Goal: Task Accomplishment & Management: Use online tool/utility

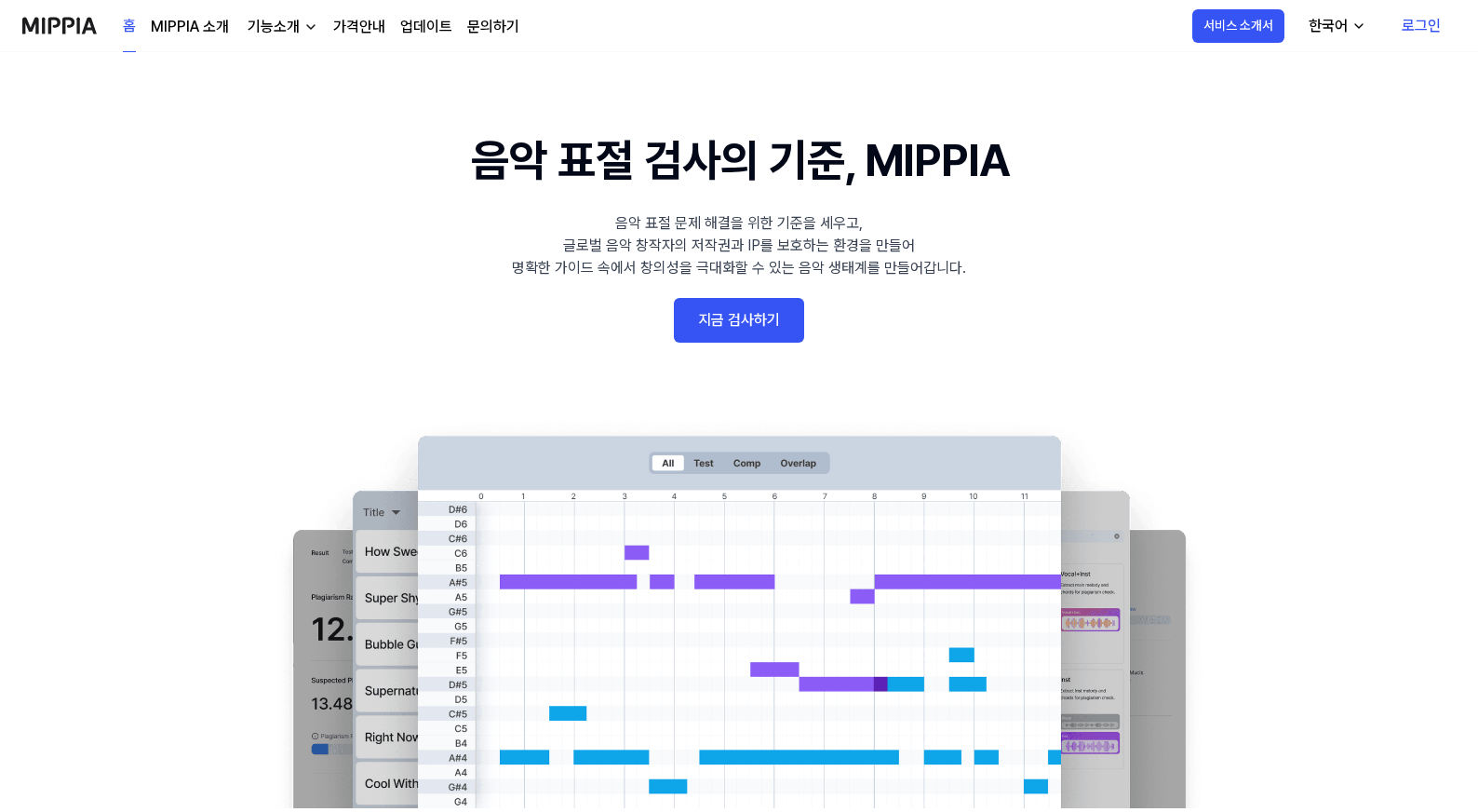
click at [749, 307] on link "지금 검사하기" at bounding box center [739, 321] width 130 height 45
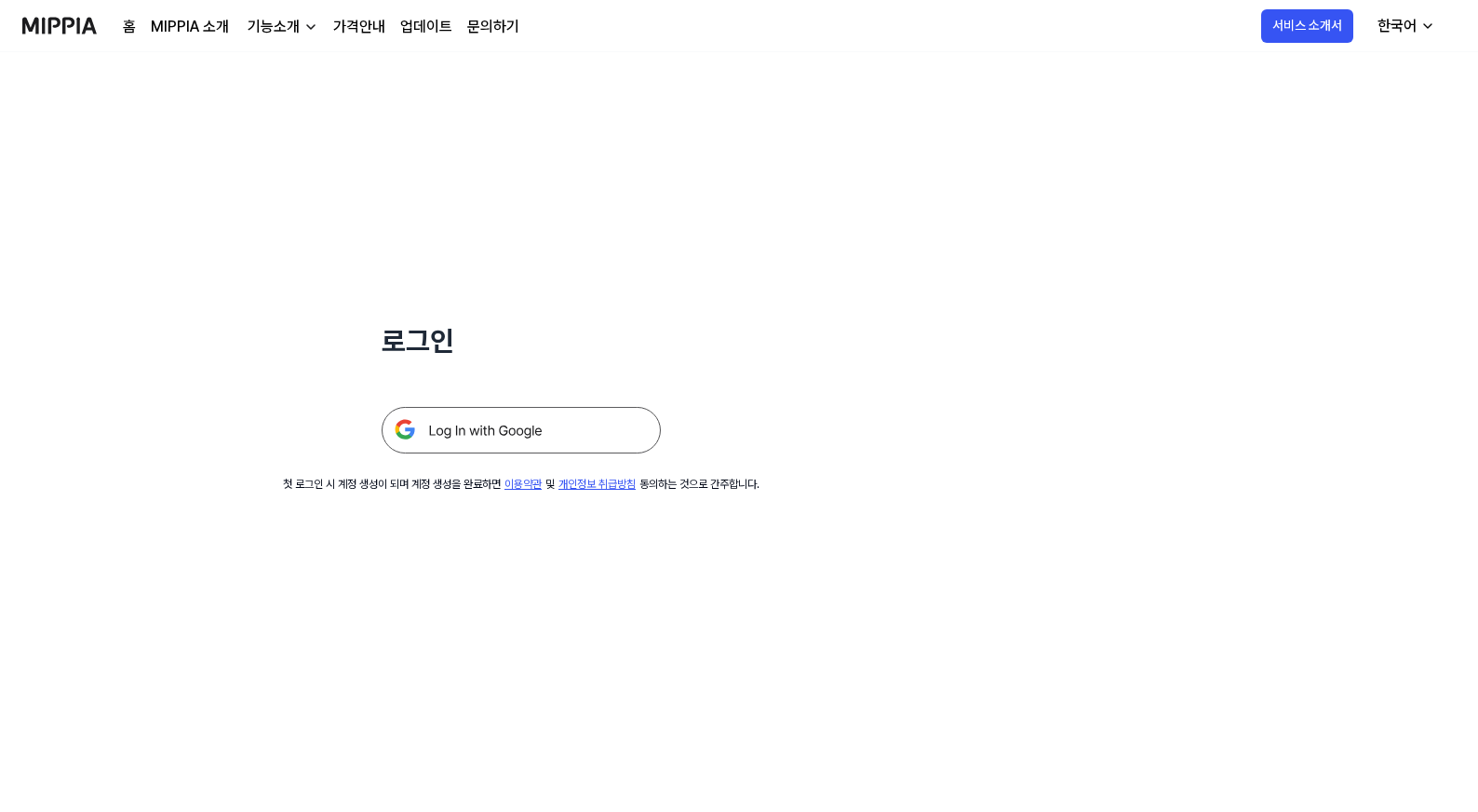
click at [597, 422] on img at bounding box center [521, 430] width 280 height 46
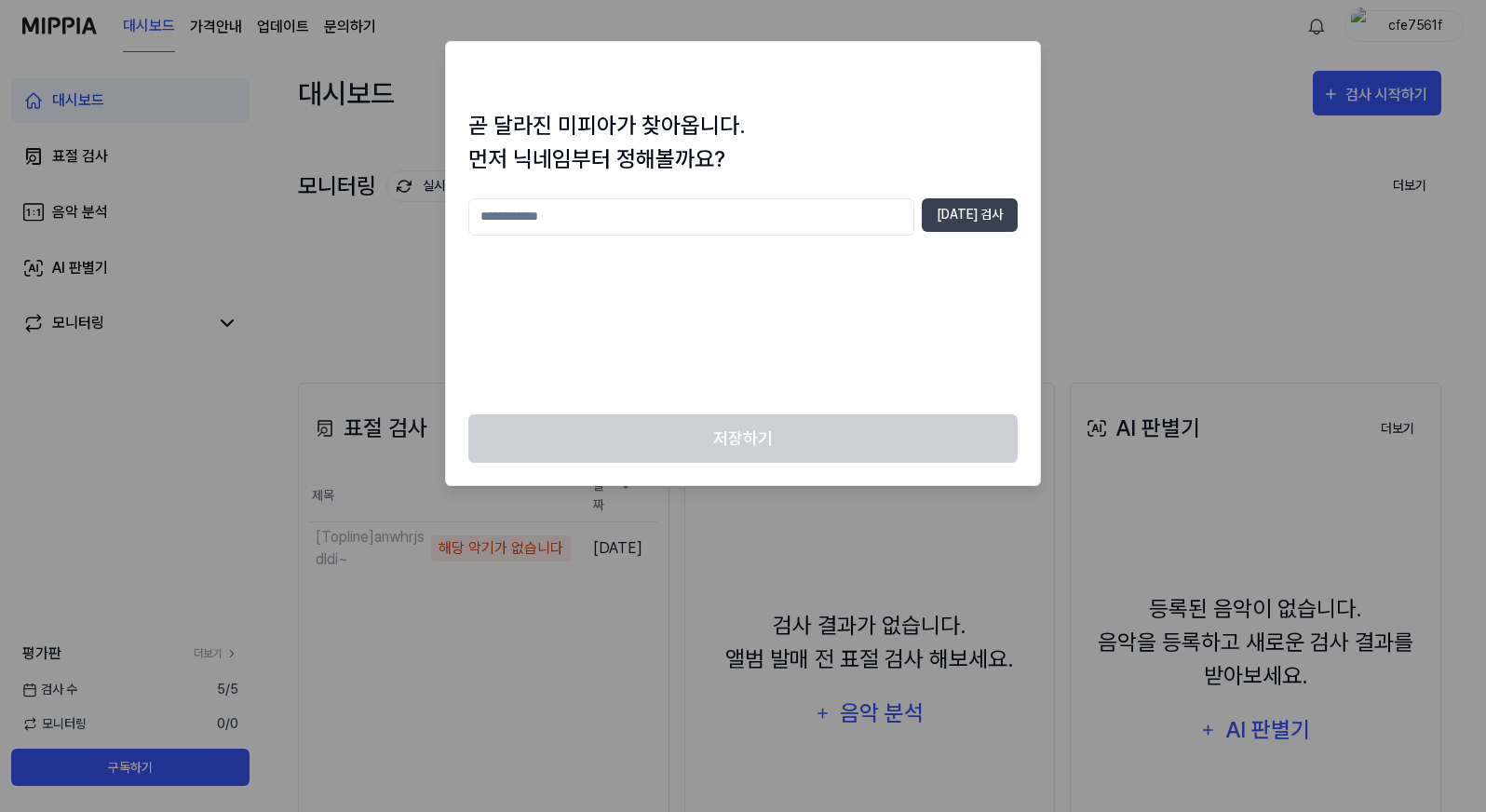
click at [851, 225] on input "text" at bounding box center [692, 217] width 446 height 37
type input "*"
type input "*********"
click at [984, 208] on button "[DATE] 검사" at bounding box center [970, 215] width 96 height 33
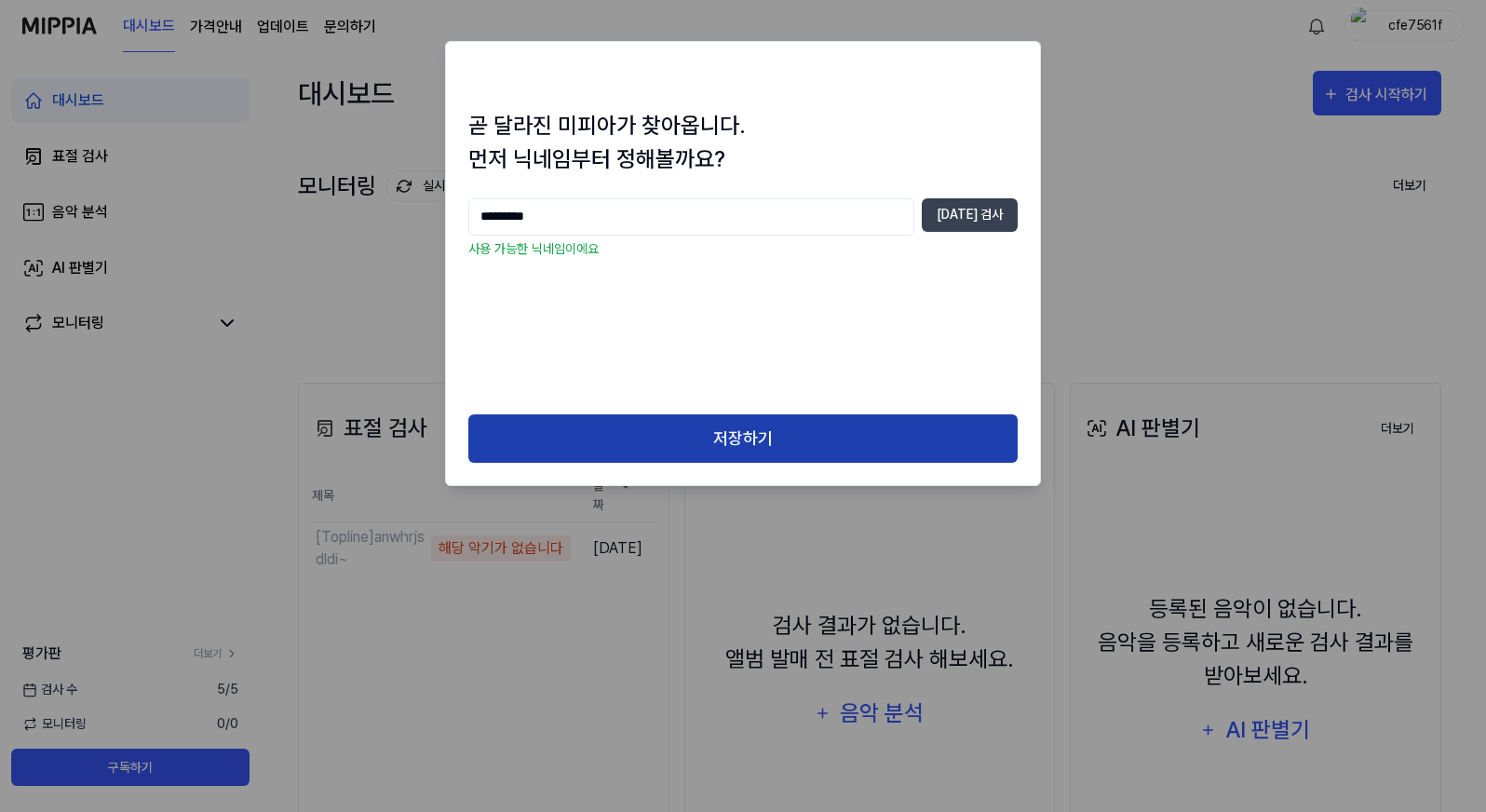
click at [792, 429] on button "저장하기" at bounding box center [743, 438] width 549 height 49
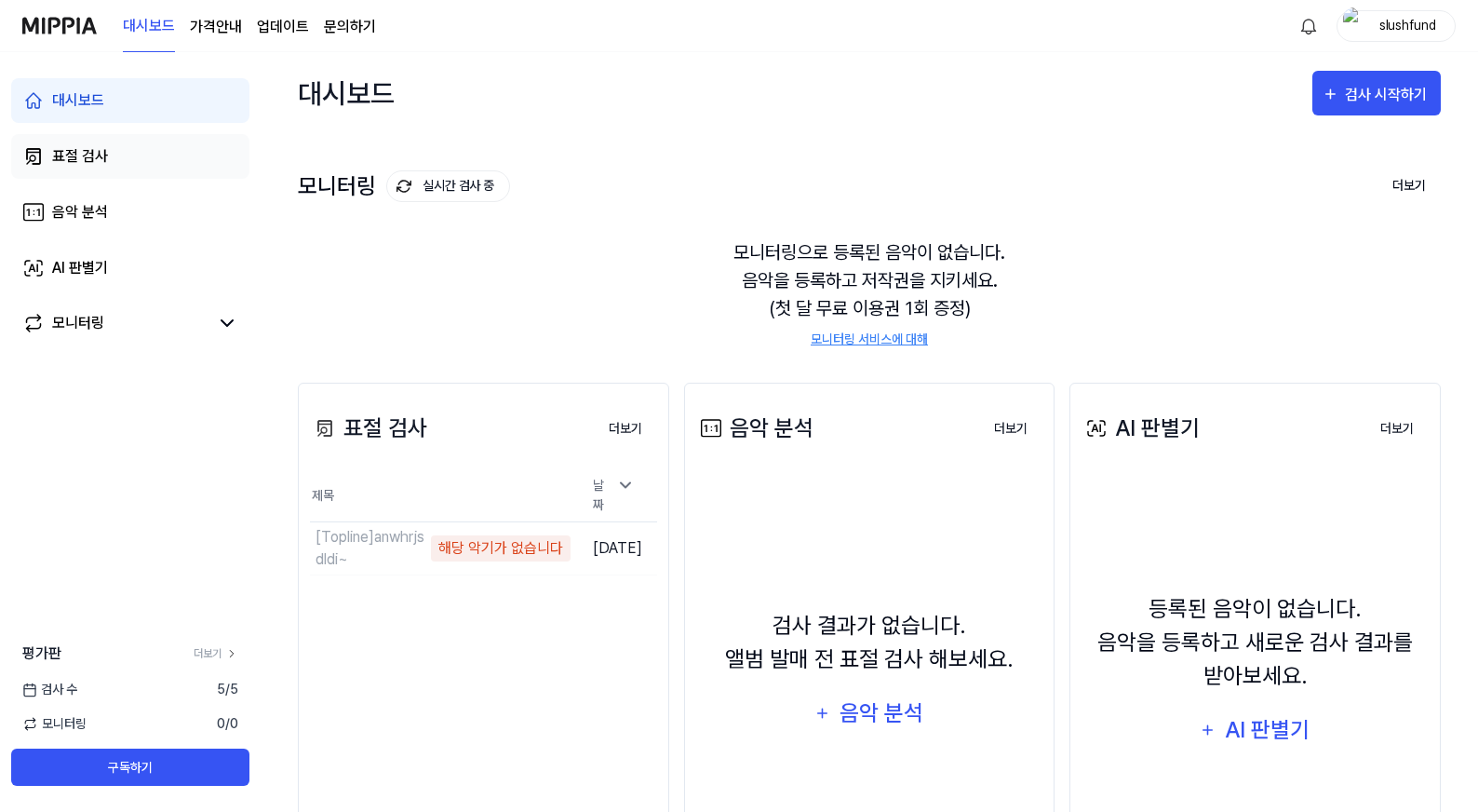
click at [126, 158] on link "표절 검사" at bounding box center [129, 157] width 238 height 45
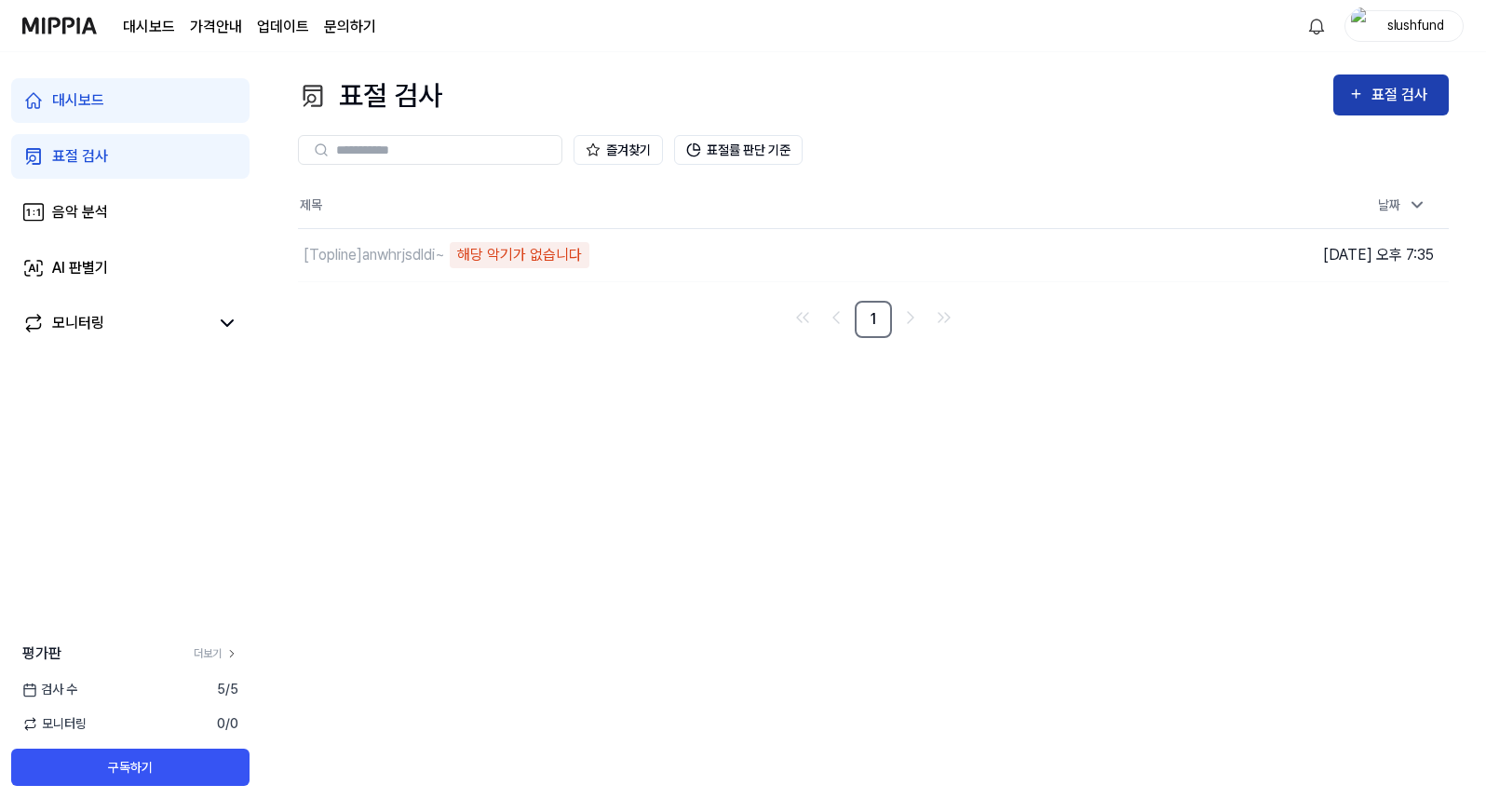
click at [1395, 106] on div "표절 검사" at bounding box center [1403, 94] width 63 height 25
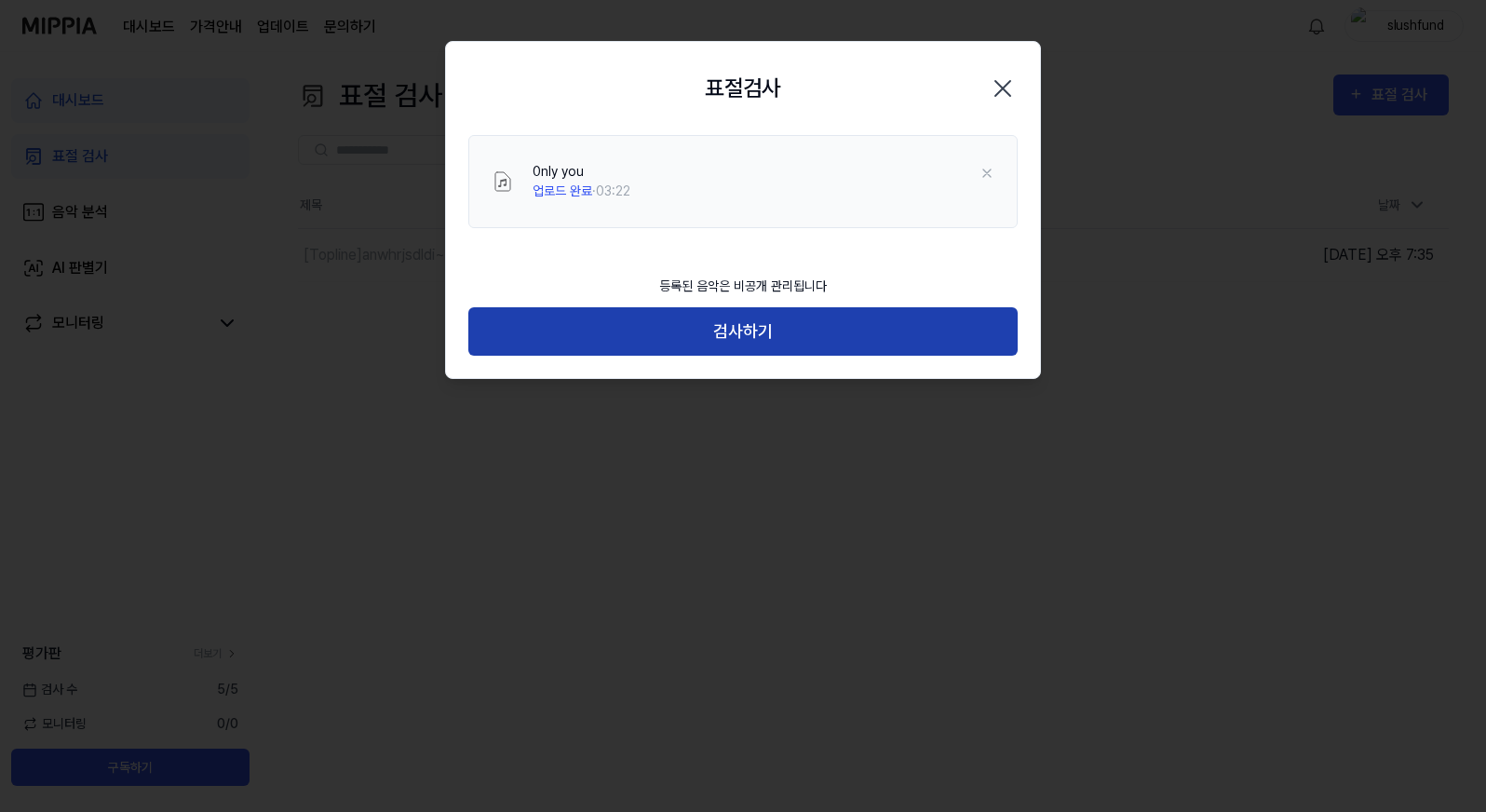
click at [799, 322] on button "검사하기" at bounding box center [743, 331] width 549 height 49
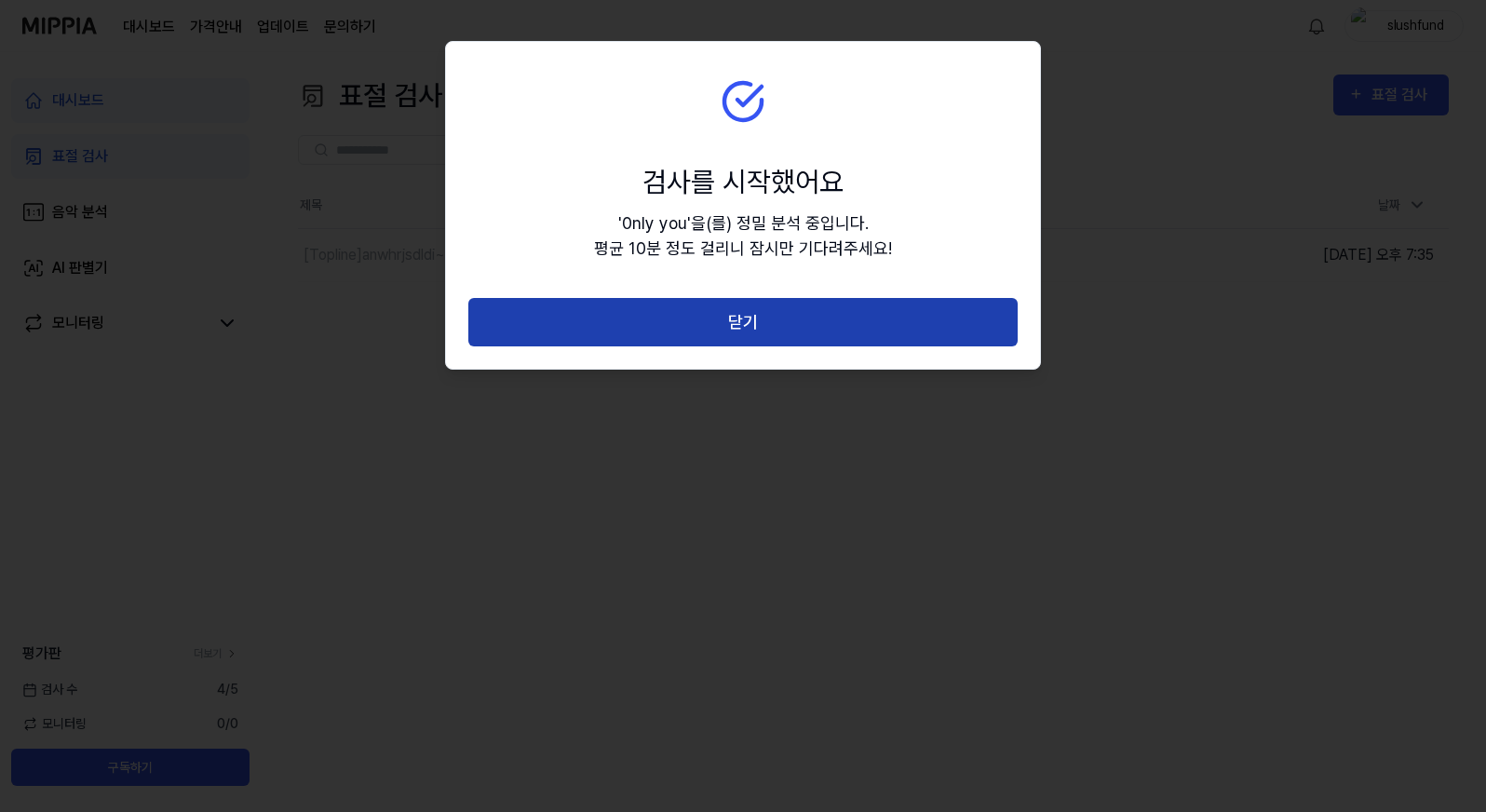
click at [692, 312] on button "닫기" at bounding box center [743, 323] width 549 height 49
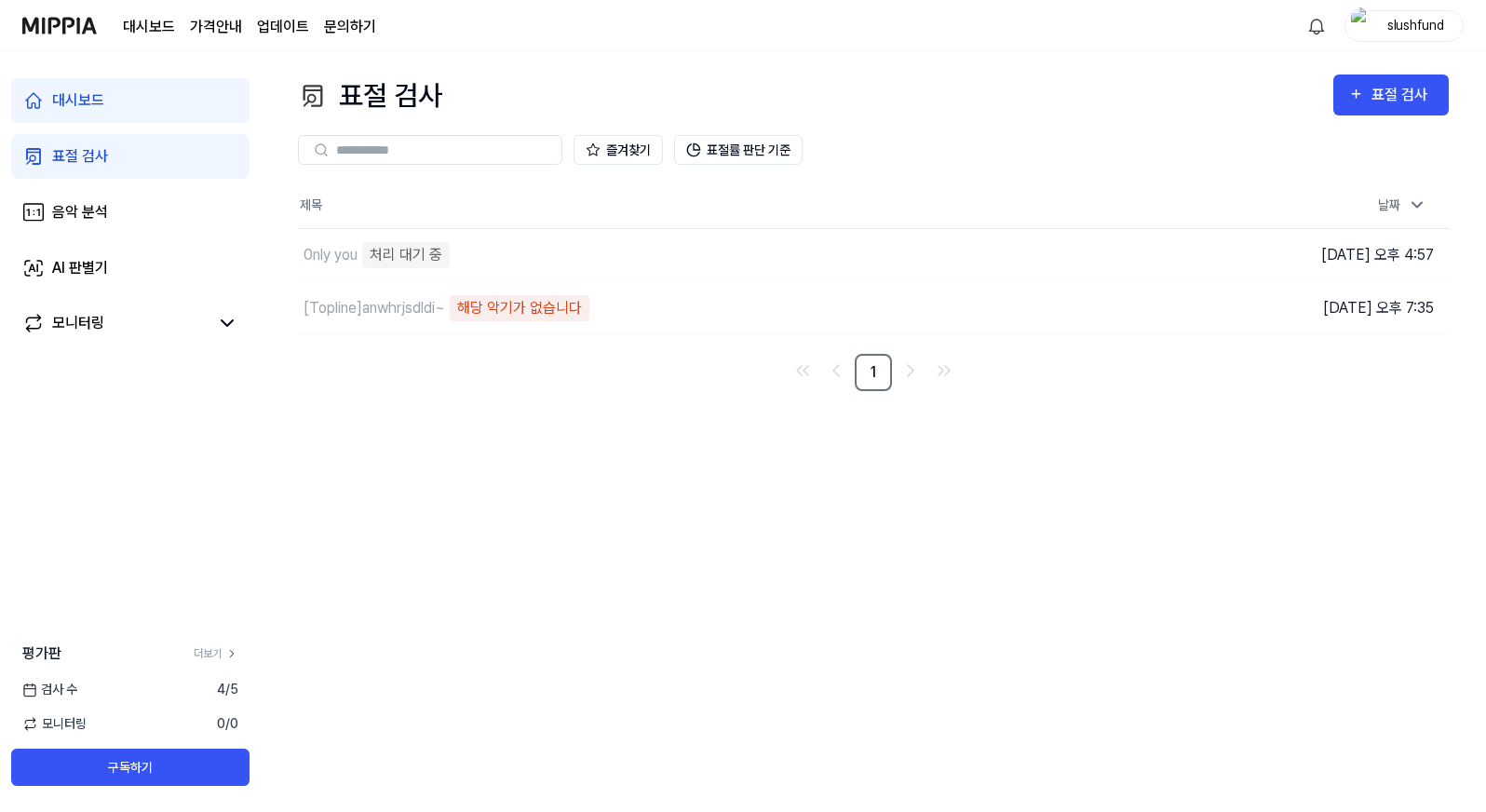
click at [71, 27] on img at bounding box center [60, 25] width 75 height 51
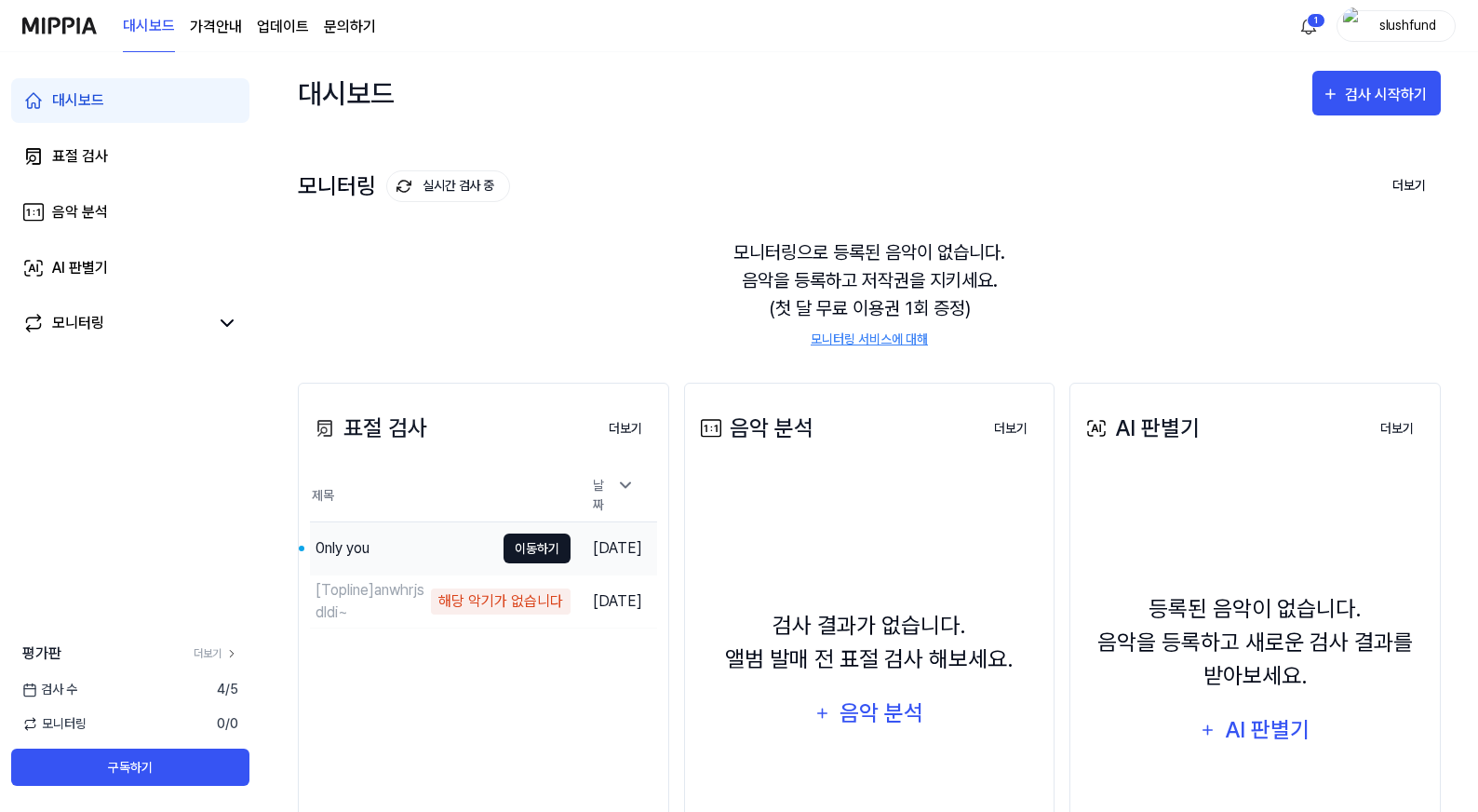
click at [516, 543] on button "이동하기" at bounding box center [537, 548] width 67 height 29
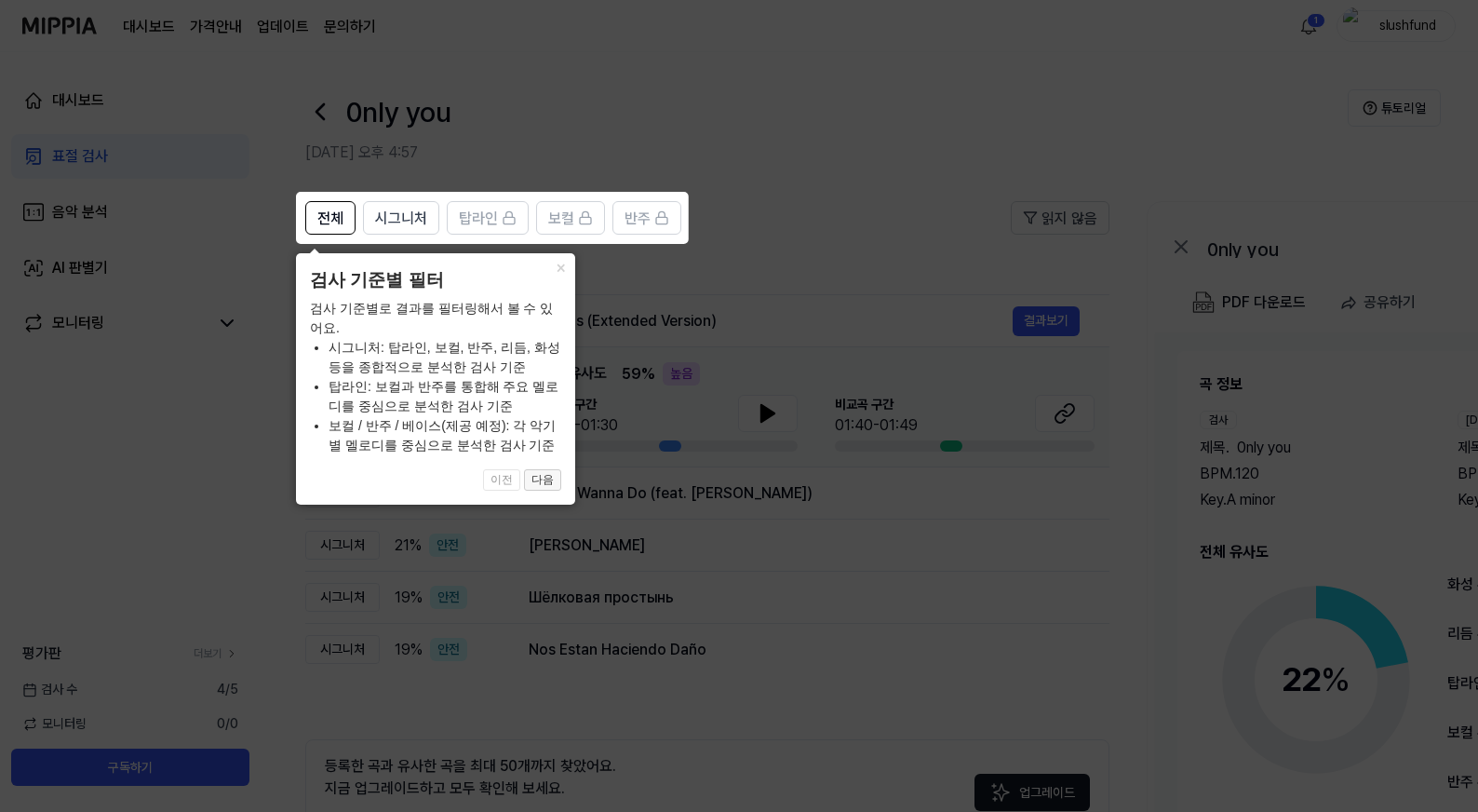
click at [545, 478] on button "다음" at bounding box center [542, 480] width 37 height 23
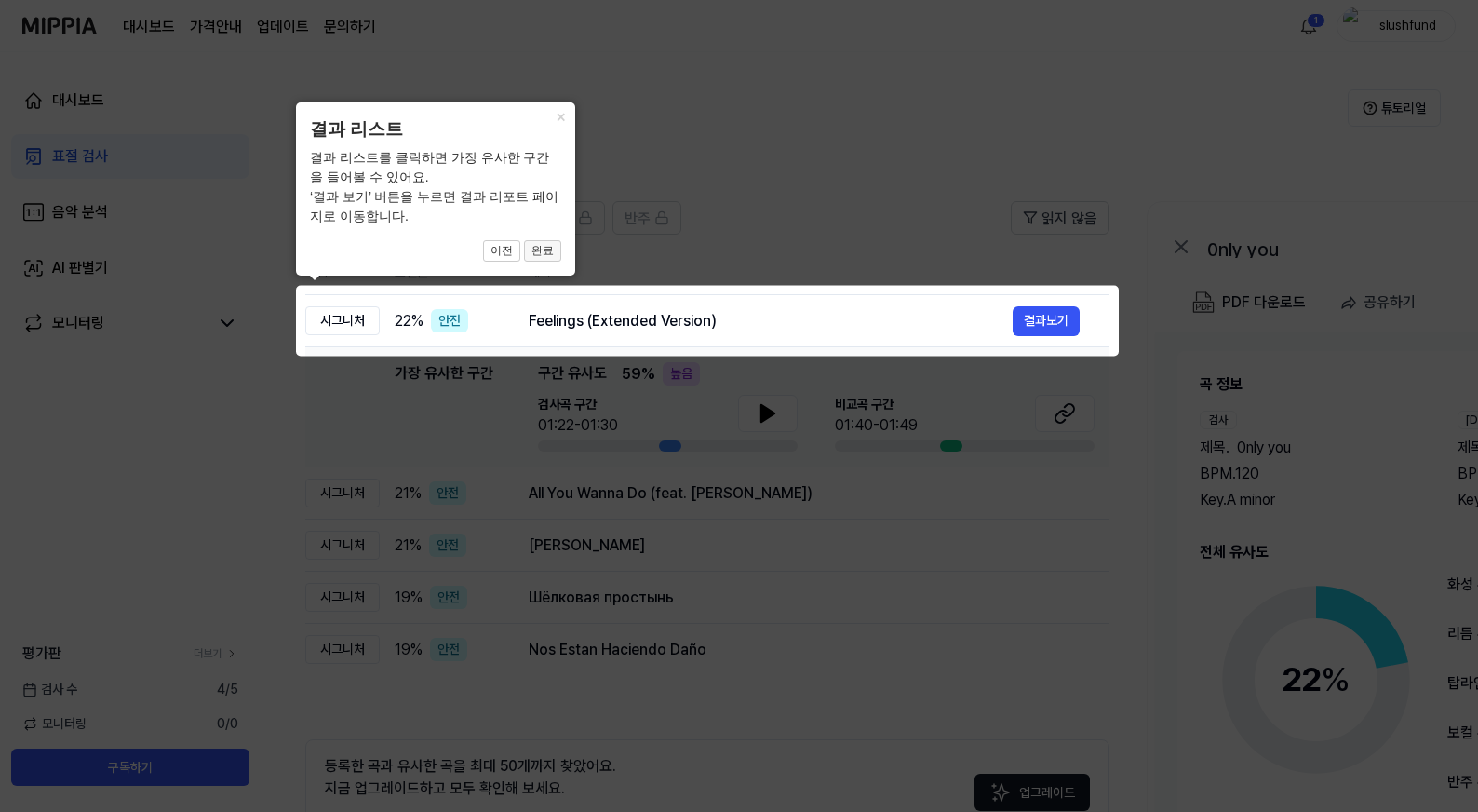
click at [541, 257] on button "완료" at bounding box center [542, 251] width 37 height 23
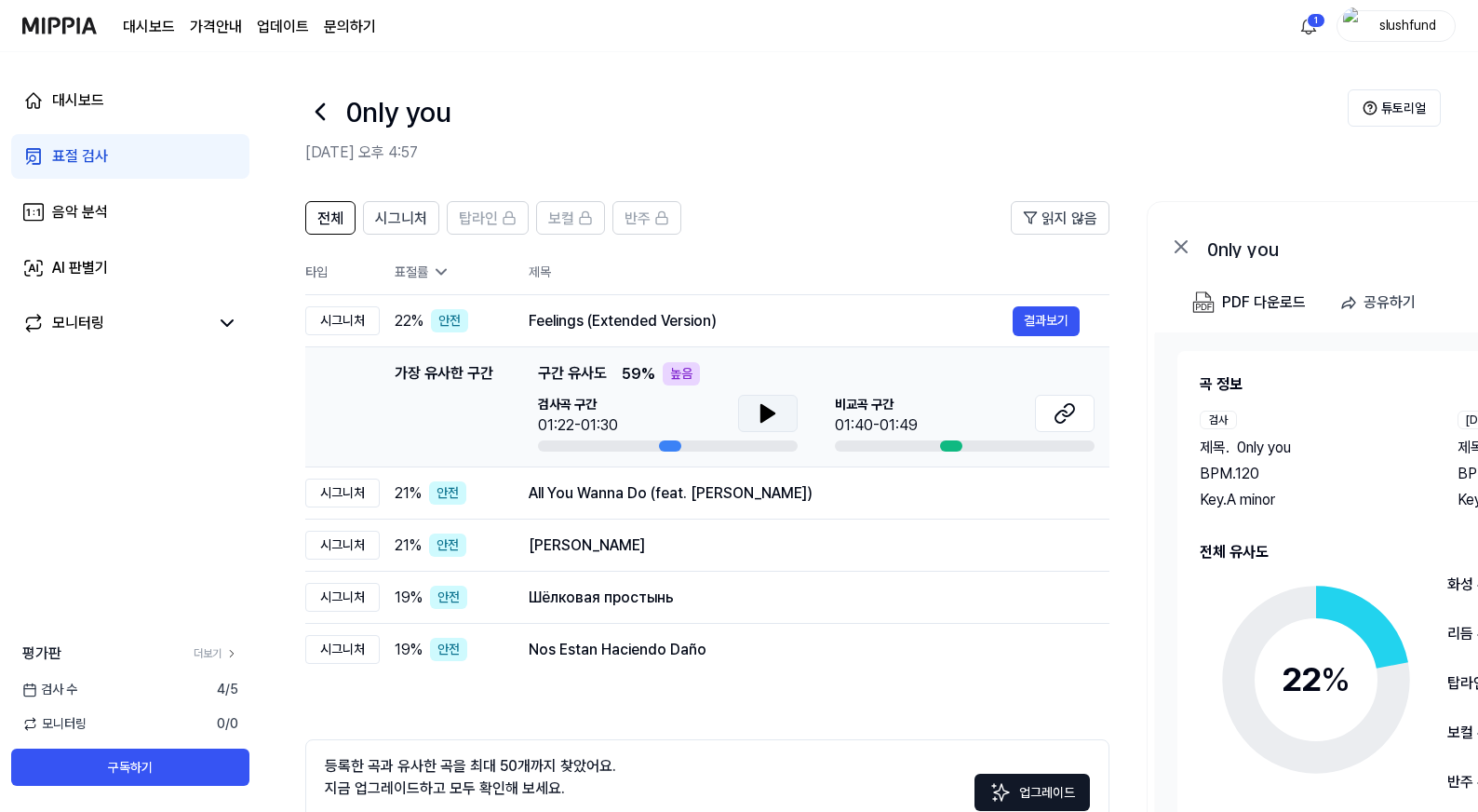
click at [765, 414] on icon at bounding box center [768, 413] width 13 height 17
click at [765, 414] on icon at bounding box center [764, 413] width 4 height 15
click at [1058, 419] on icon at bounding box center [1065, 413] width 23 height 23
click at [890, 489] on div "All You Wanna Do (feat. [PERSON_NAME])" at bounding box center [771, 493] width 484 height 23
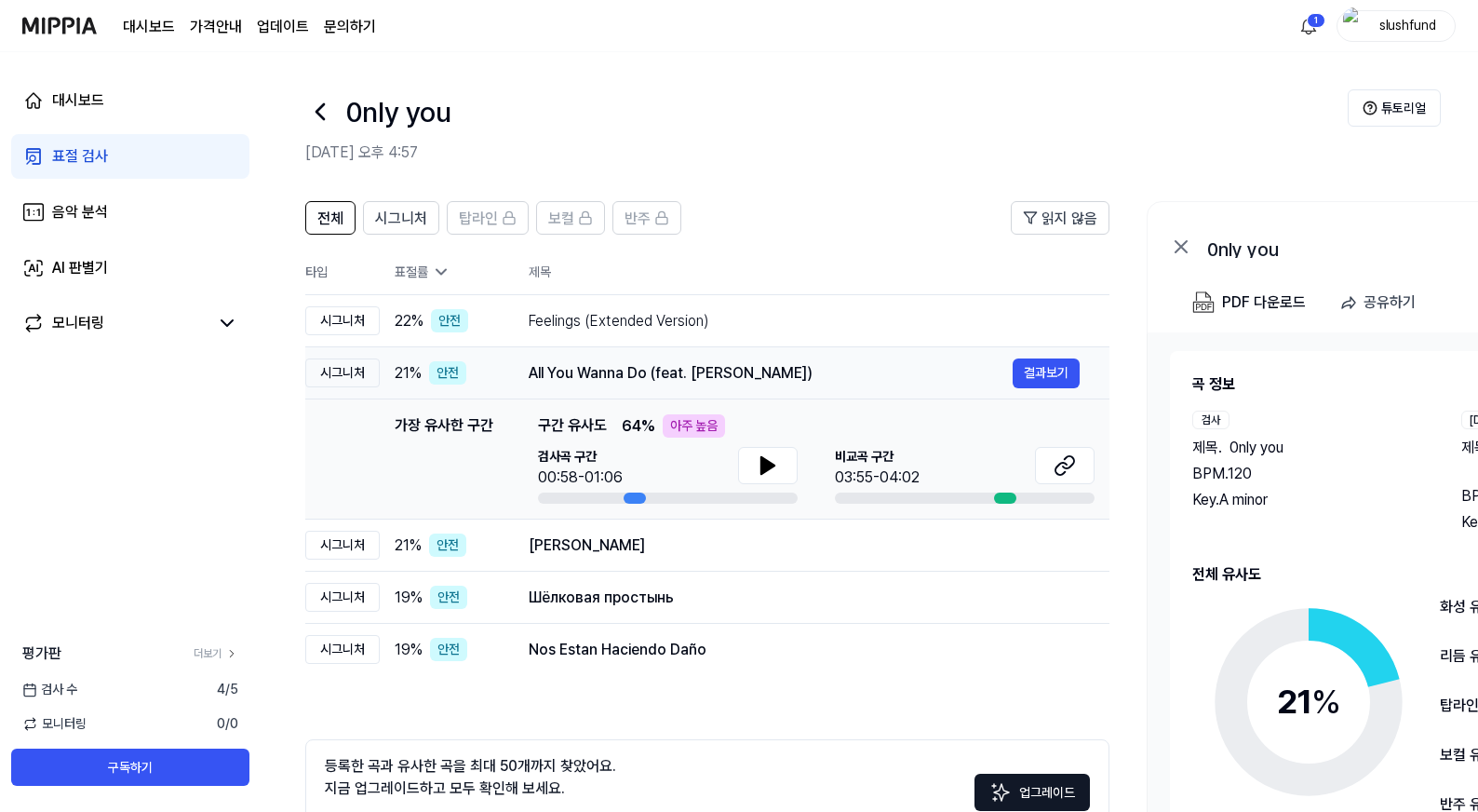
click at [846, 362] on div "All You Wanna Do (feat. [PERSON_NAME])" at bounding box center [771, 373] width 484 height 23
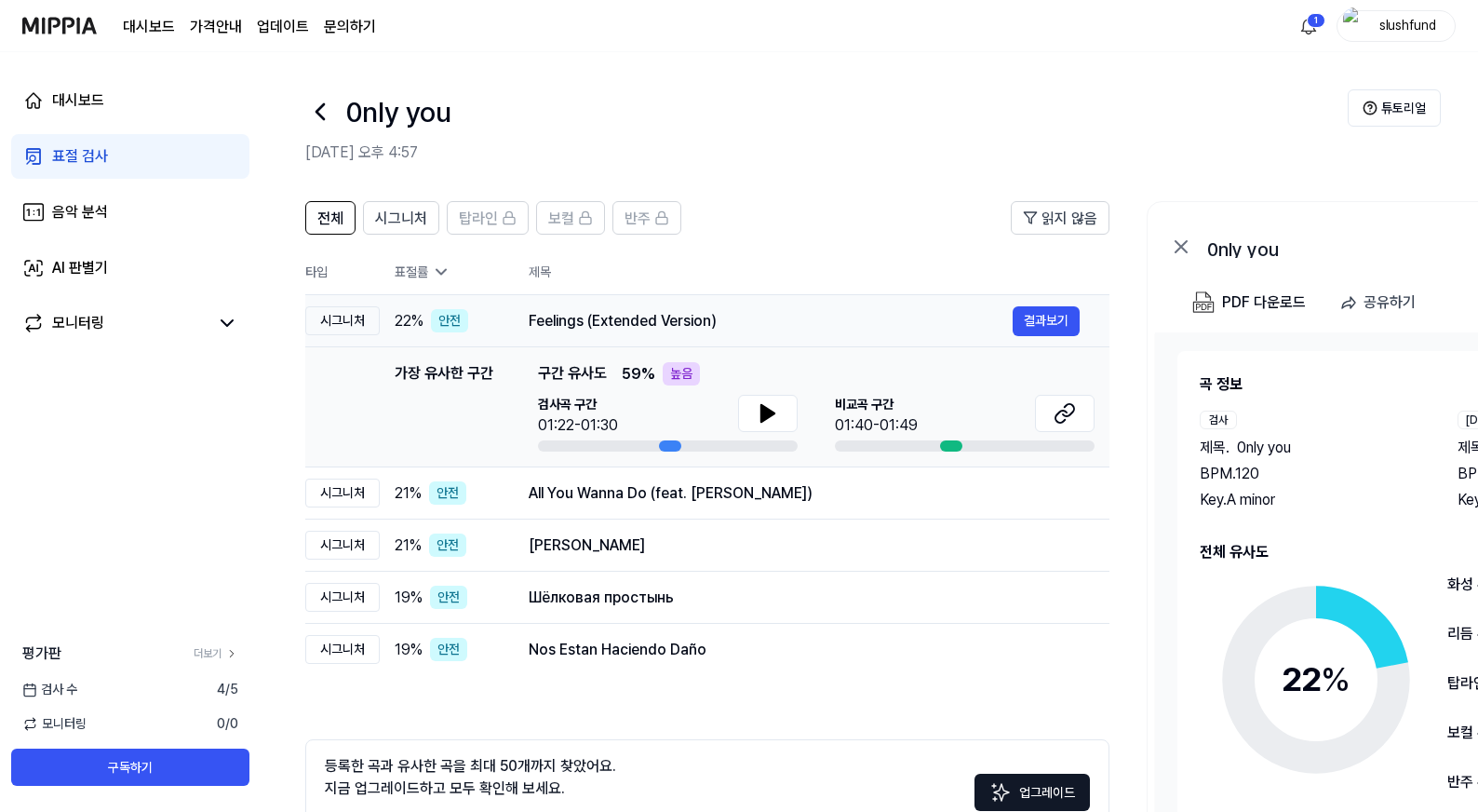
click at [817, 310] on div "Feelings (Extended Version)" at bounding box center [771, 321] width 484 height 23
click at [851, 494] on div "All You Wanna Do (feat. [PERSON_NAME])" at bounding box center [771, 493] width 484 height 23
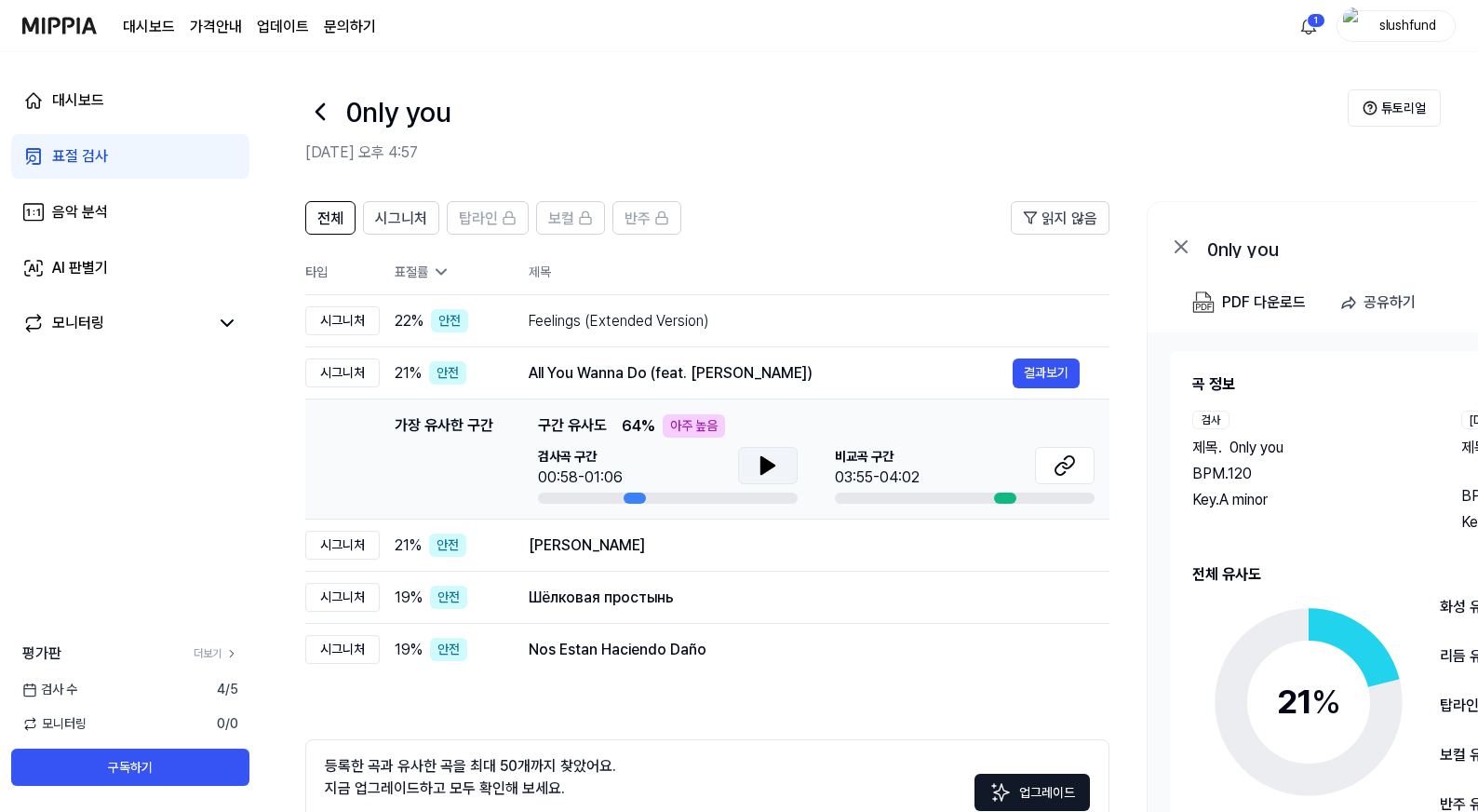
click at [767, 473] on icon at bounding box center [768, 465] width 23 height 23
click at [752, 470] on button at bounding box center [768, 466] width 60 height 37
click at [1075, 458] on icon at bounding box center [1068, 462] width 11 height 12
click at [651, 556] on div "[PERSON_NAME]" at bounding box center [771, 545] width 484 height 23
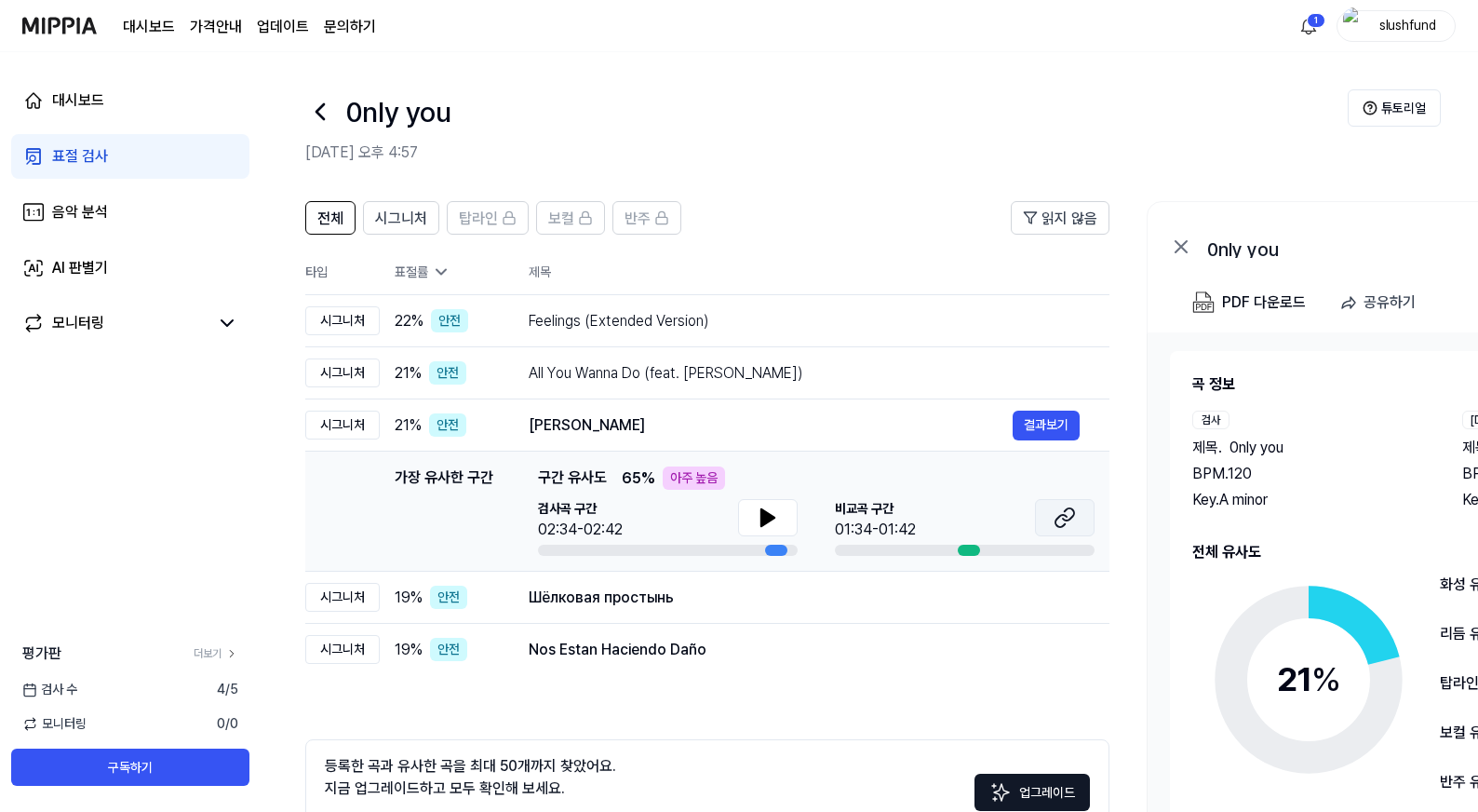
click at [1059, 524] on icon at bounding box center [1065, 517] width 23 height 23
click at [765, 513] on icon at bounding box center [768, 517] width 13 height 17
click at [765, 513] on icon at bounding box center [764, 517] width 4 height 15
click at [681, 609] on div "Шёлковая простынь 결과보기" at bounding box center [804, 597] width 551 height 23
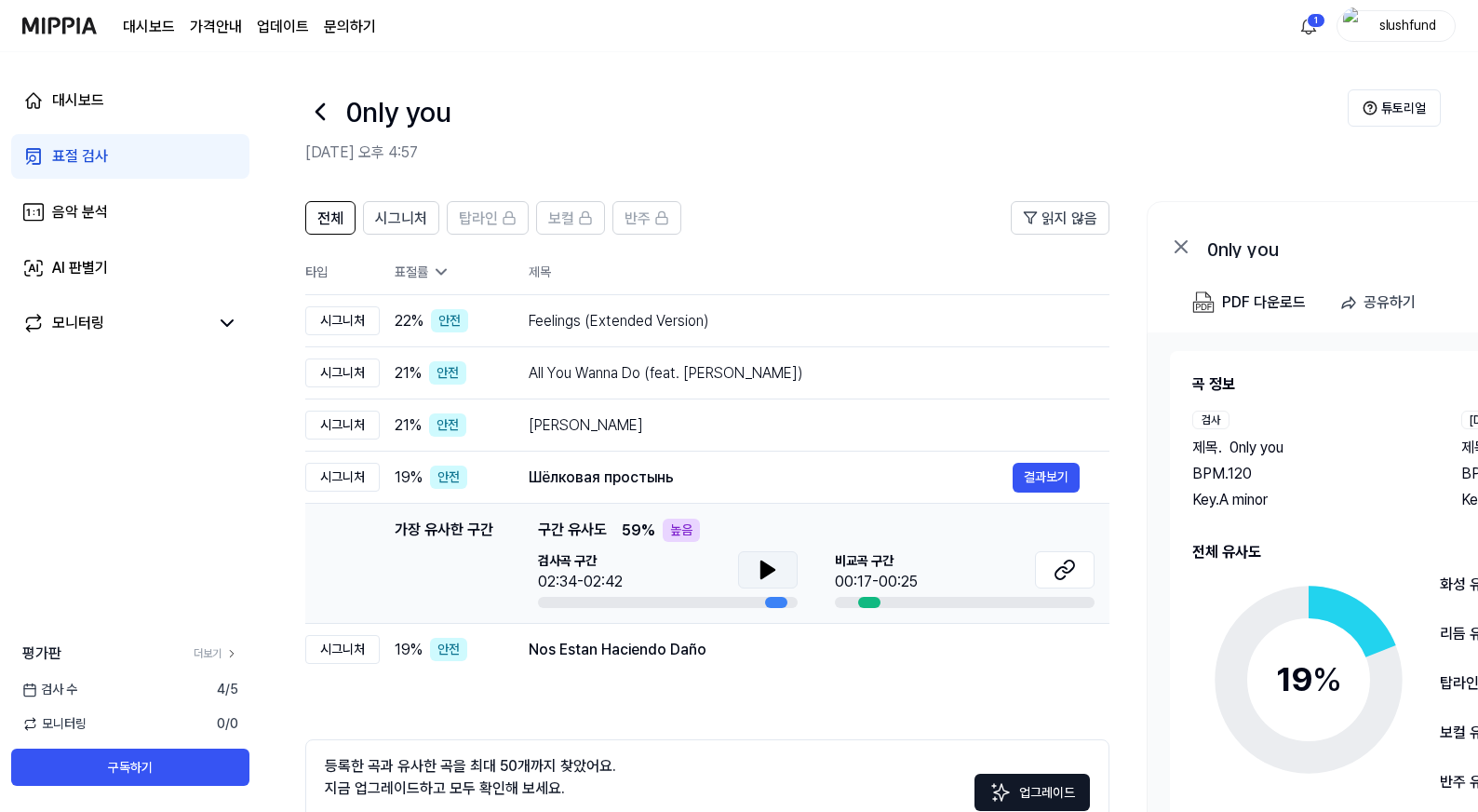
click at [777, 564] on icon at bounding box center [768, 570] width 23 height 23
click at [758, 574] on icon at bounding box center [768, 570] width 23 height 23
click at [759, 648] on div "Nos Estan Haciendo Daño" at bounding box center [771, 649] width 484 height 23
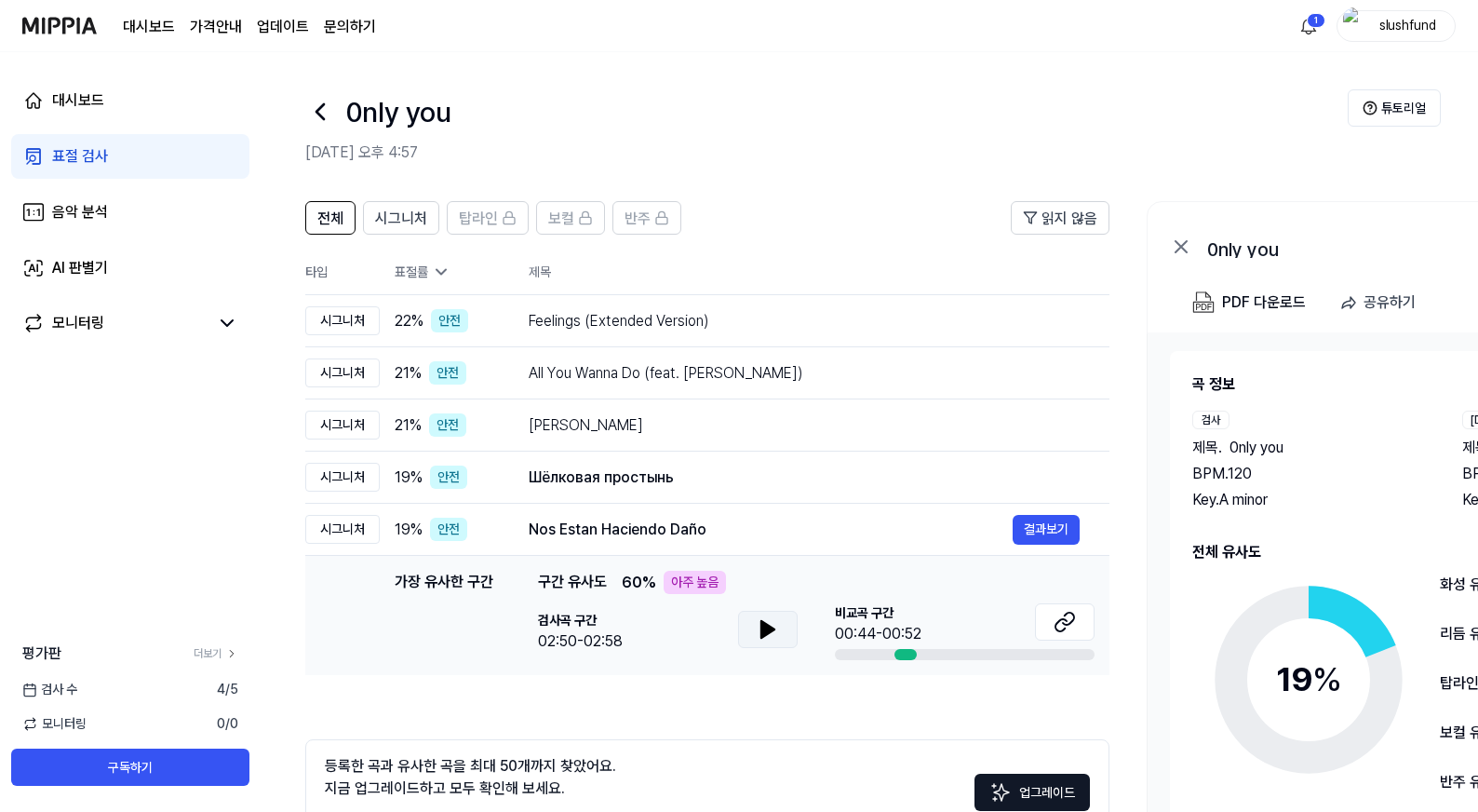
click at [773, 634] on icon at bounding box center [768, 629] width 23 height 23
click at [762, 634] on icon at bounding box center [764, 629] width 4 height 15
click at [1057, 632] on icon at bounding box center [1061, 625] width 11 height 12
click at [839, 524] on div "Nos Estan Haciendo Daño" at bounding box center [771, 530] width 484 height 23
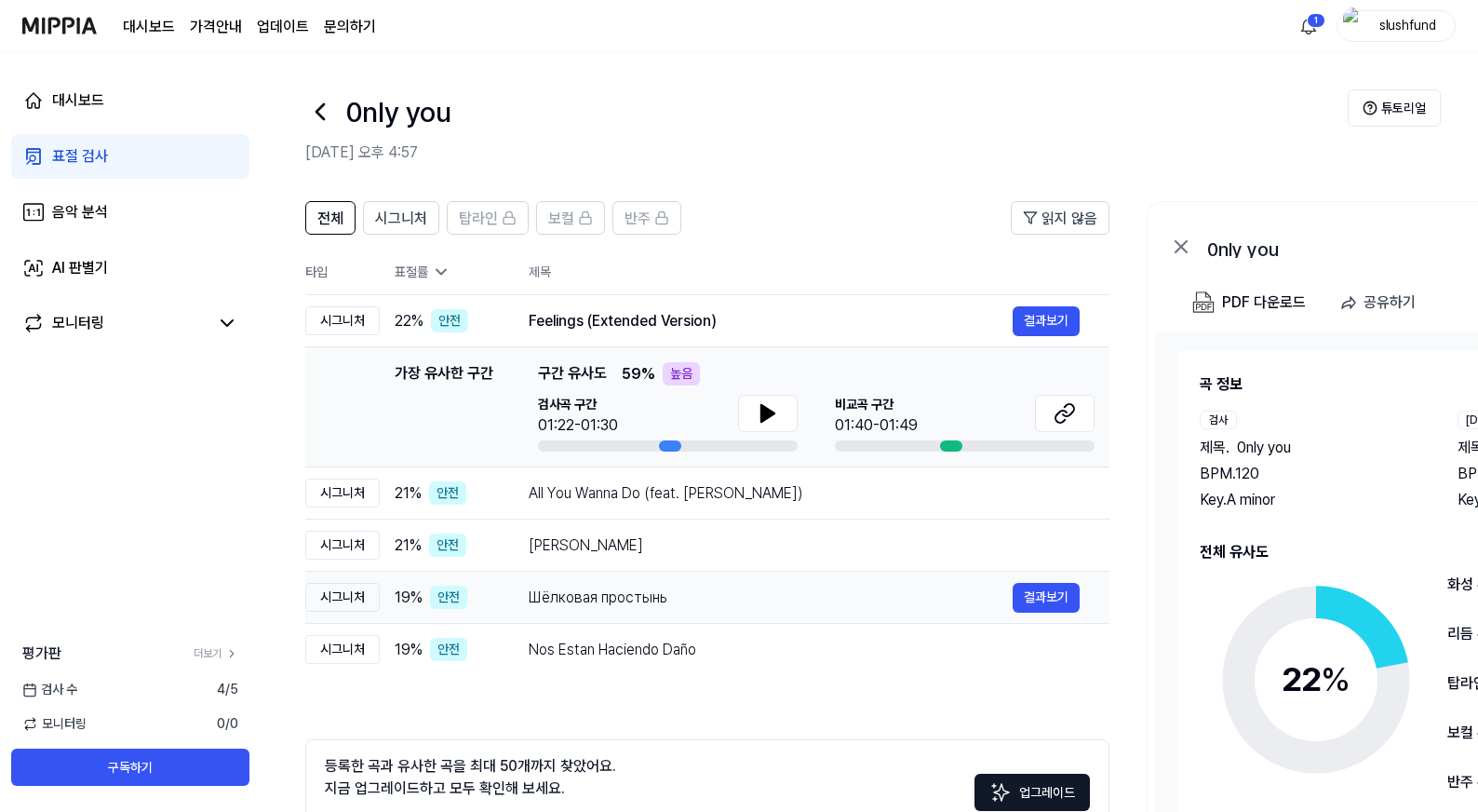
click at [774, 619] on td "Шёлковая простынь 결과보기" at bounding box center [804, 597] width 611 height 52
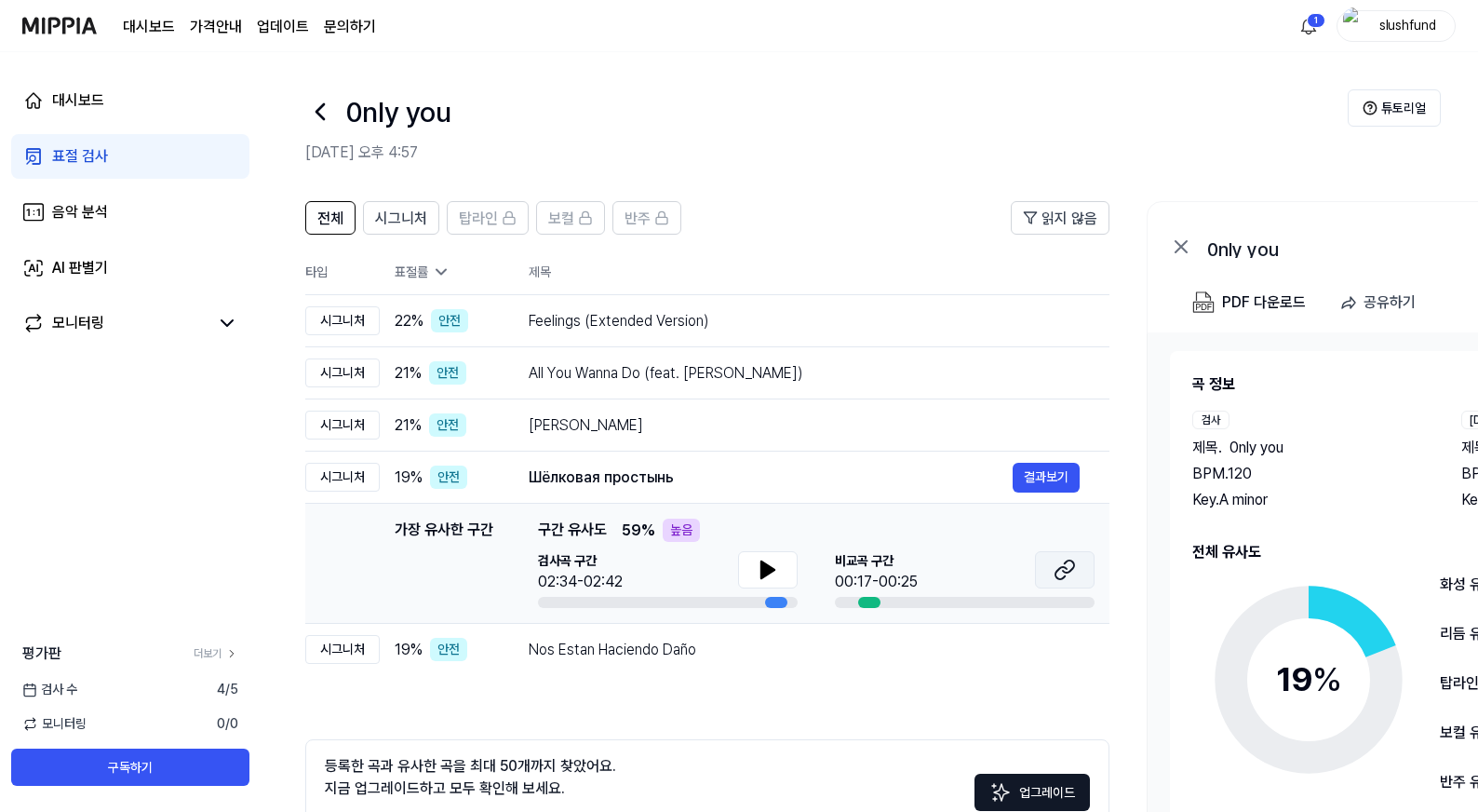
click at [1066, 570] on icon at bounding box center [1065, 570] width 23 height 23
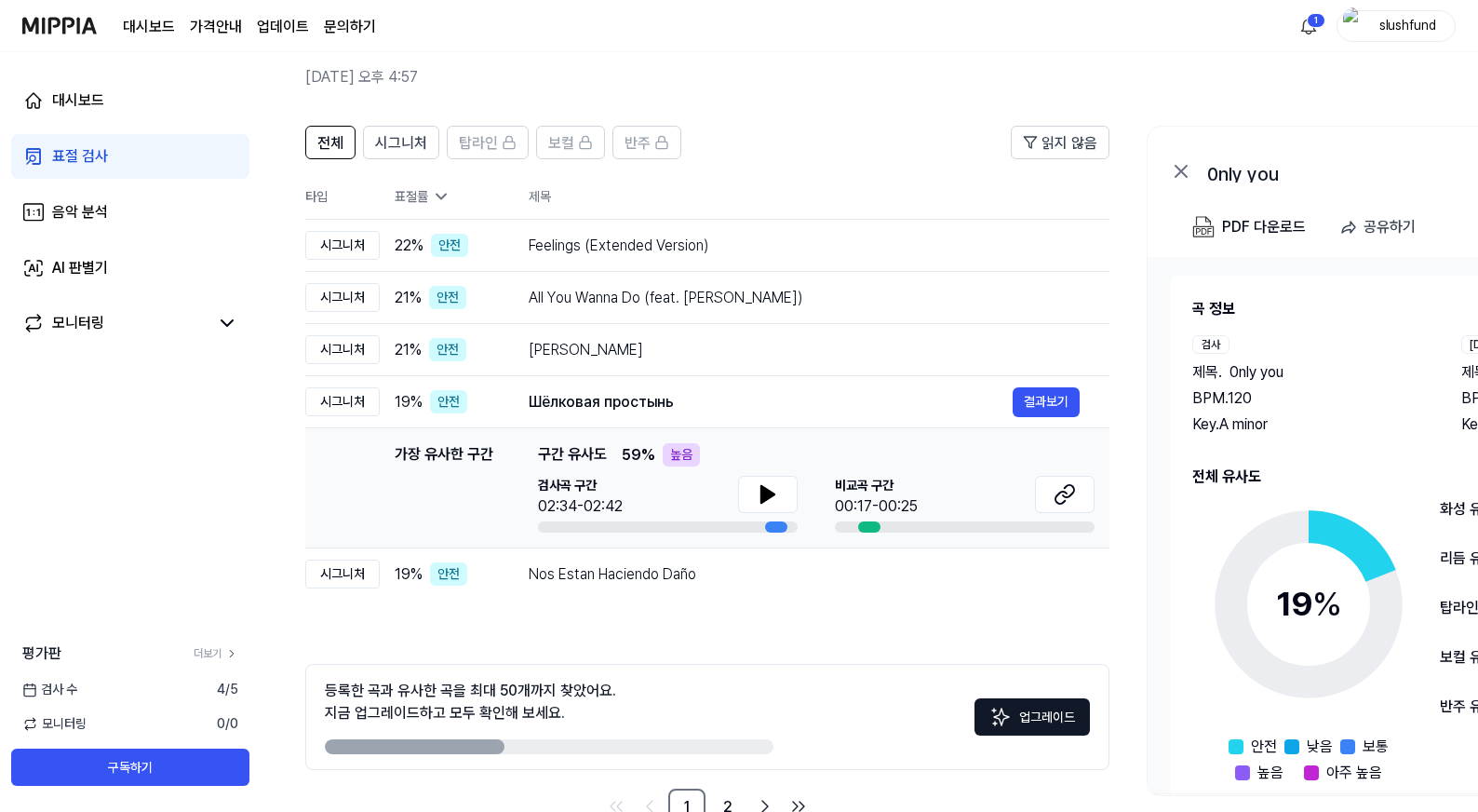
scroll to position [33, 0]
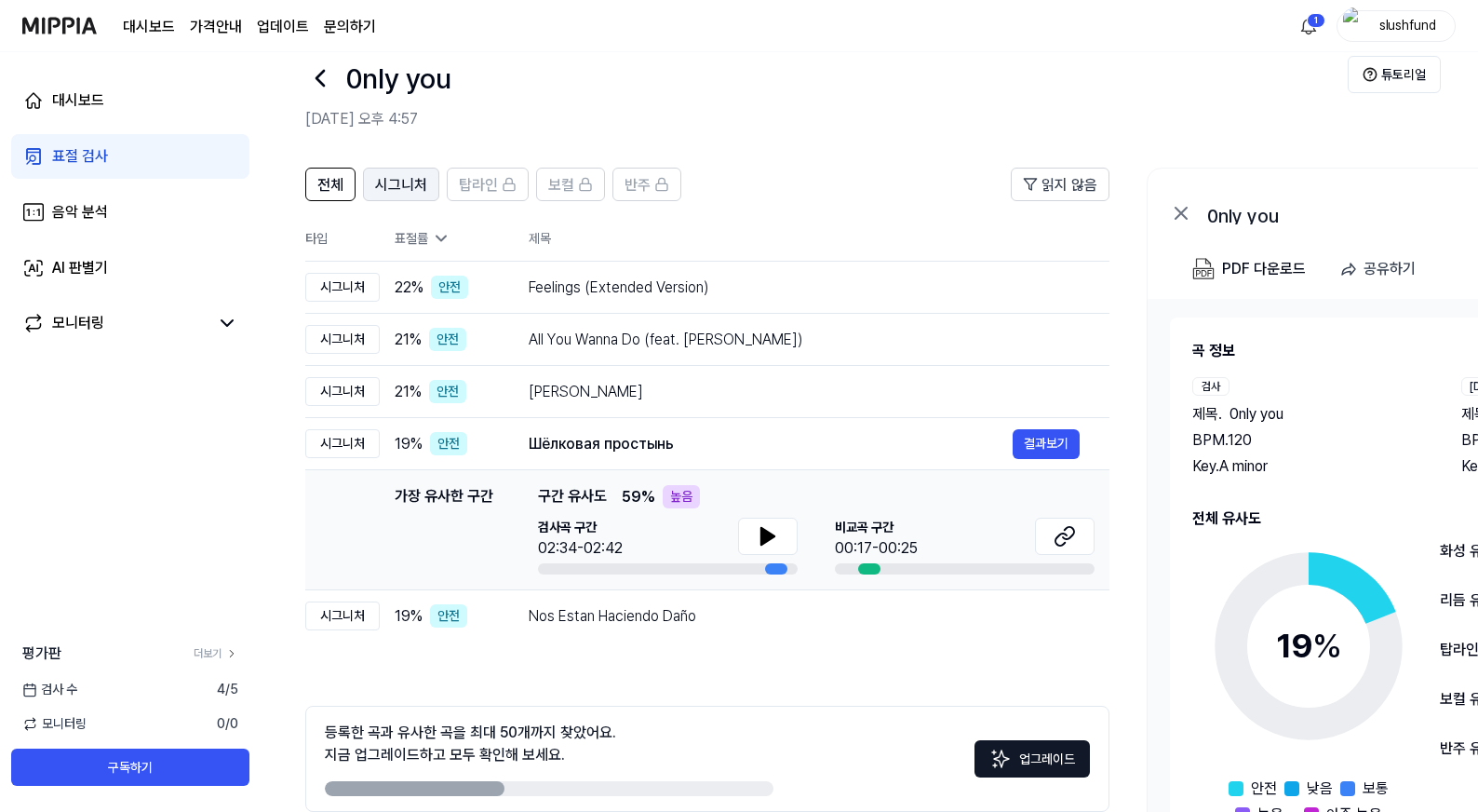
click at [418, 188] on span "시그니처" at bounding box center [401, 185] width 52 height 23
click at [325, 182] on span "전체" at bounding box center [331, 185] width 26 height 23
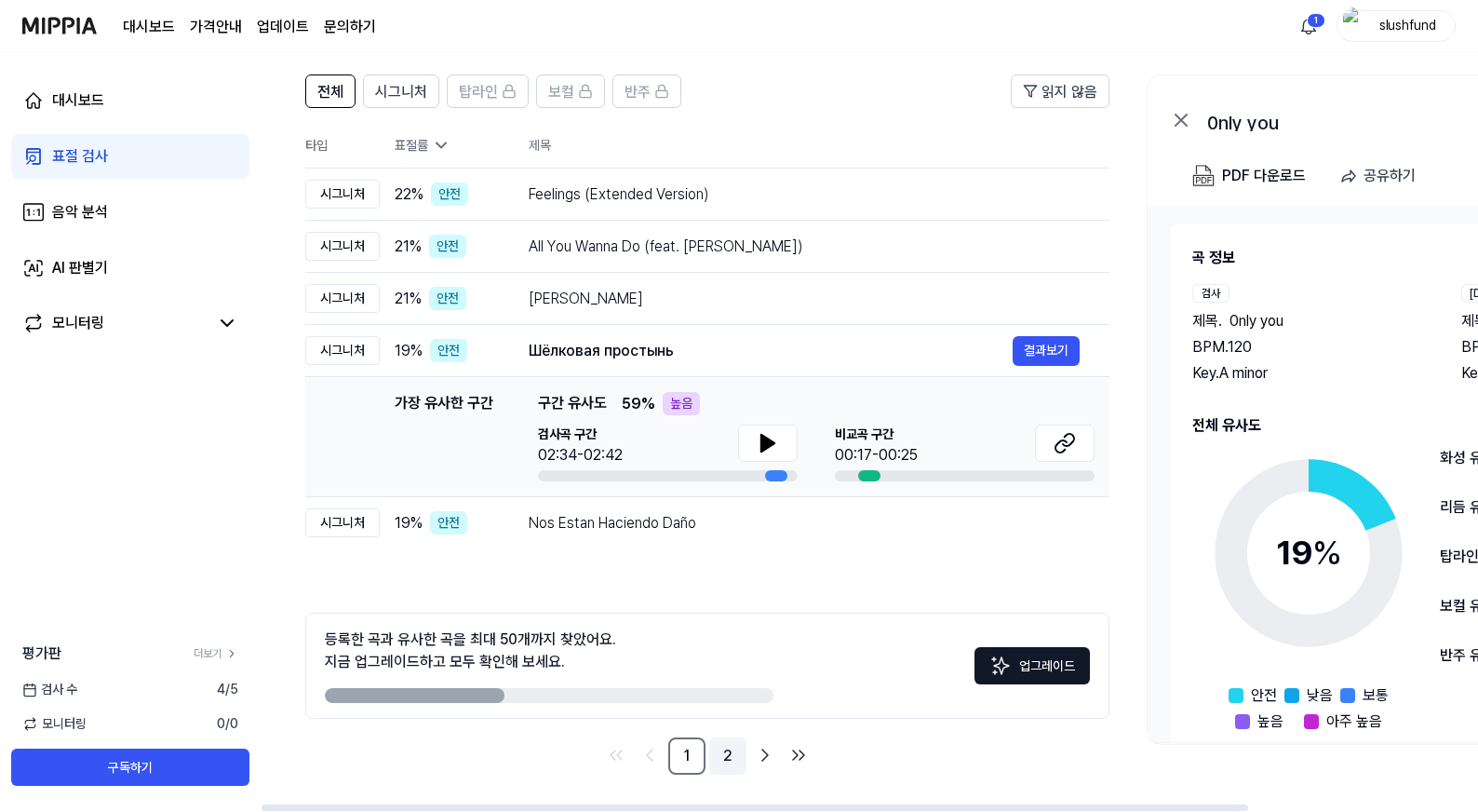
click at [733, 761] on link "2" at bounding box center [728, 756] width 37 height 37
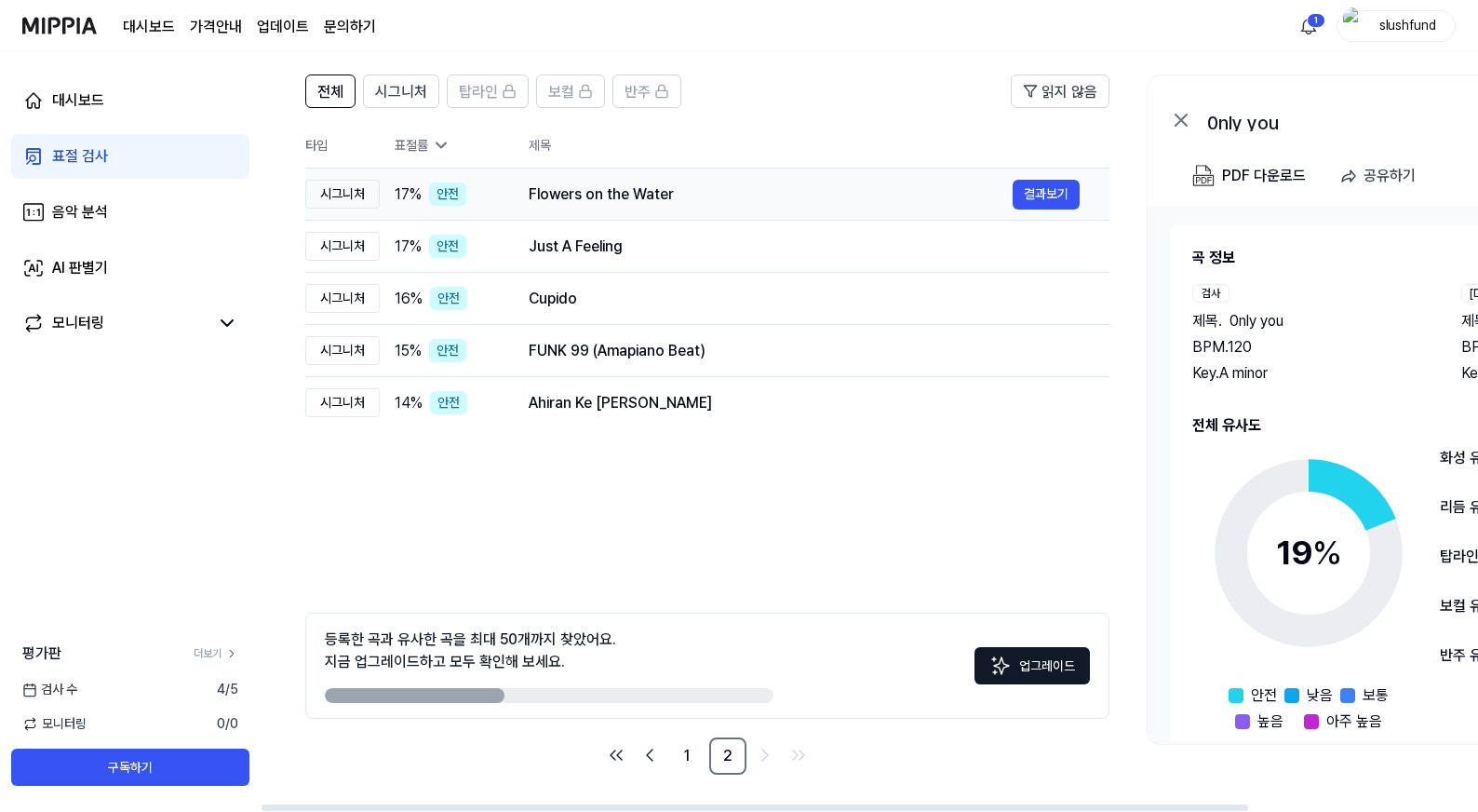
click at [729, 194] on div "Flowers on the Water" at bounding box center [771, 194] width 484 height 23
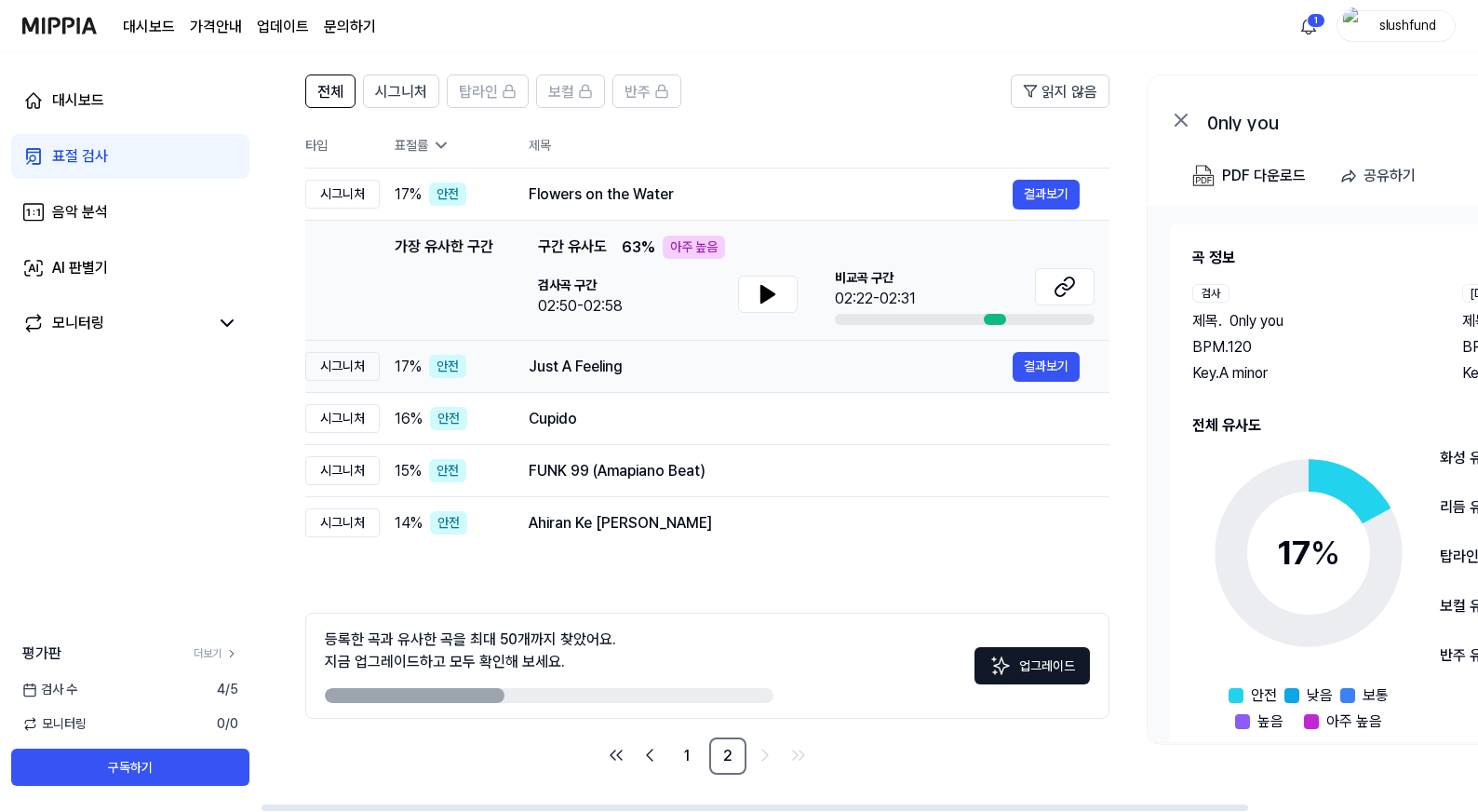
click at [711, 380] on div "Just A Feeling 결과보기" at bounding box center [804, 367] width 551 height 29
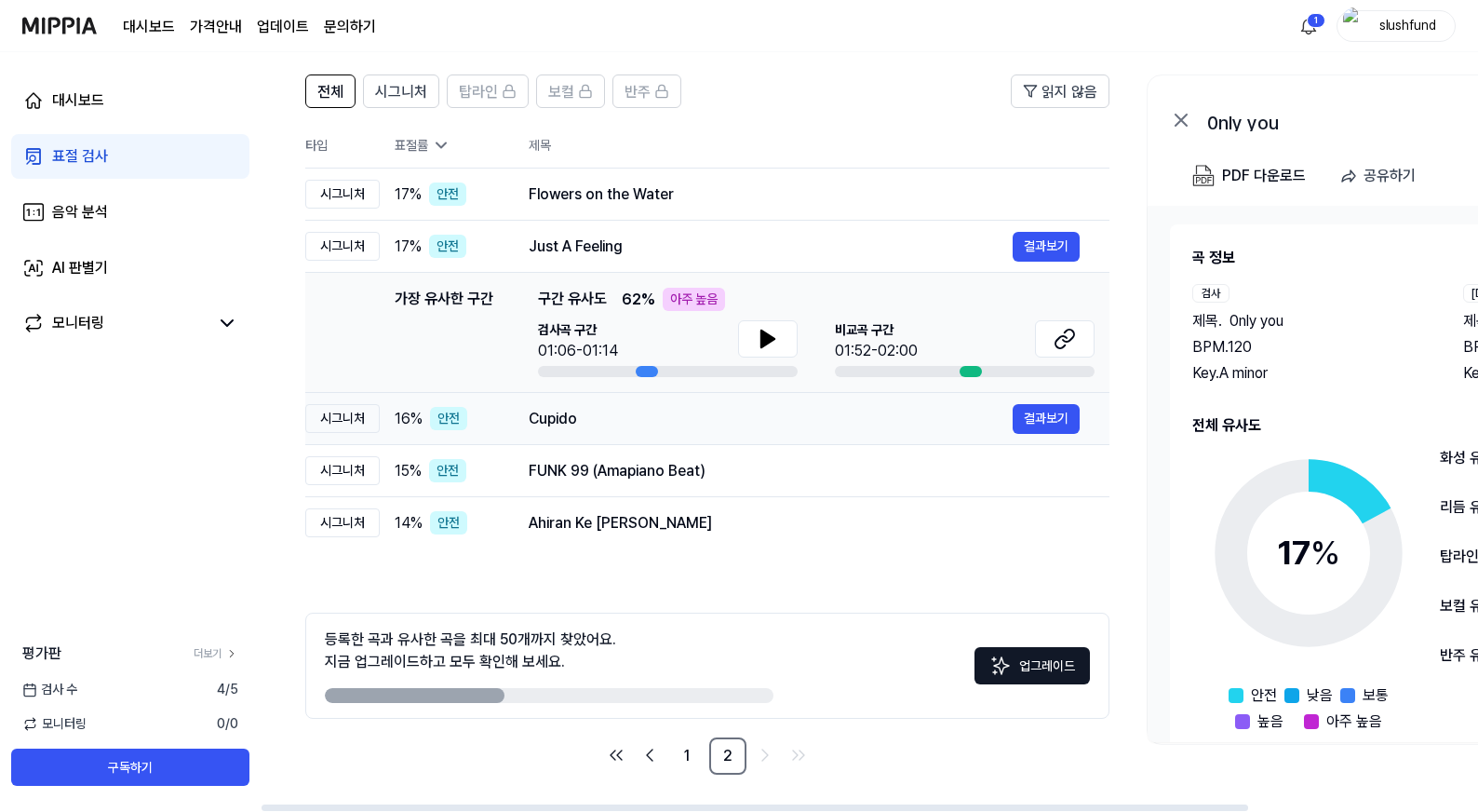
click at [719, 431] on div "Cupido 결과보기" at bounding box center [804, 419] width 551 height 29
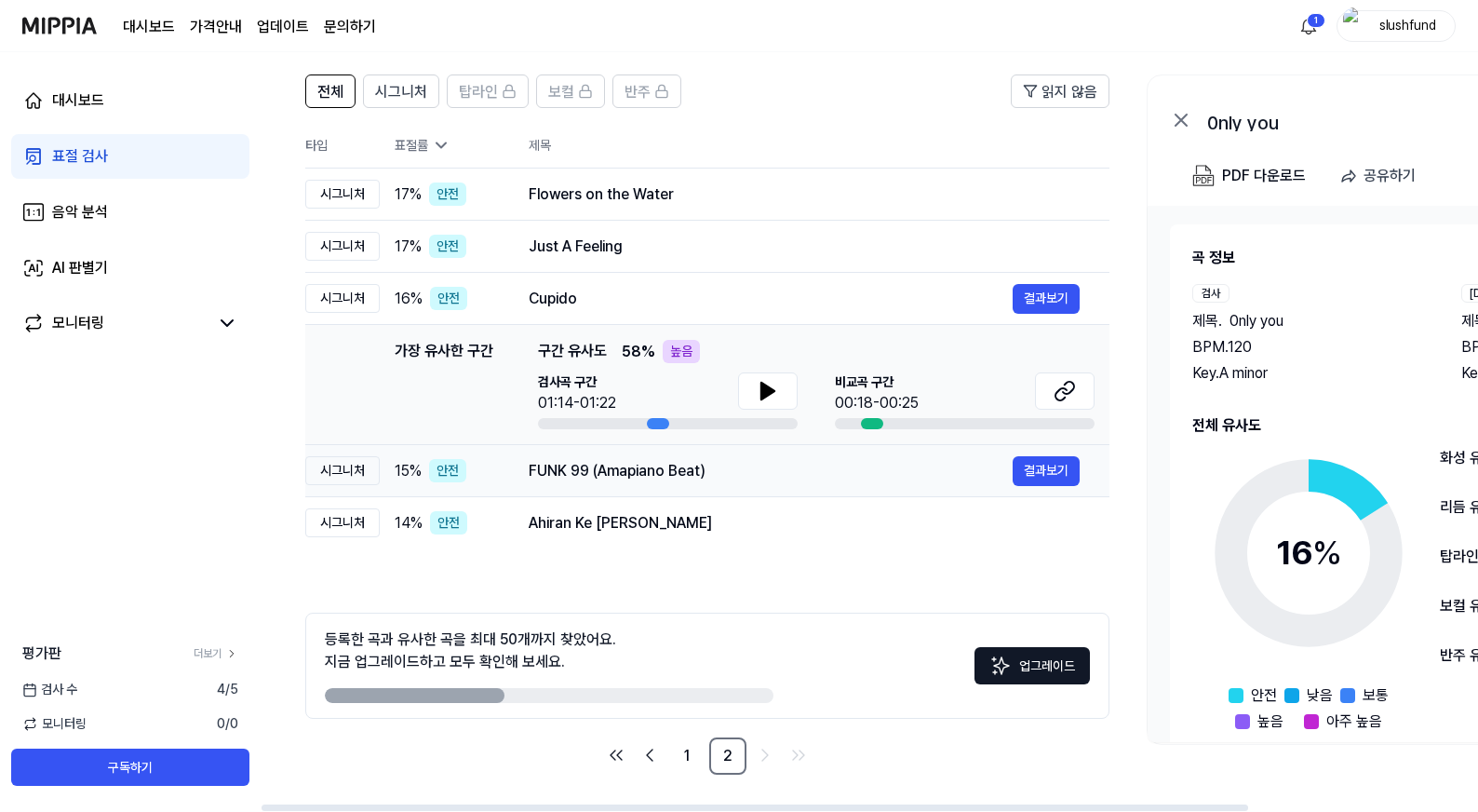
click at [724, 485] on div "FUNK 99 (Amapiano Beat) 결과보기" at bounding box center [804, 471] width 551 height 29
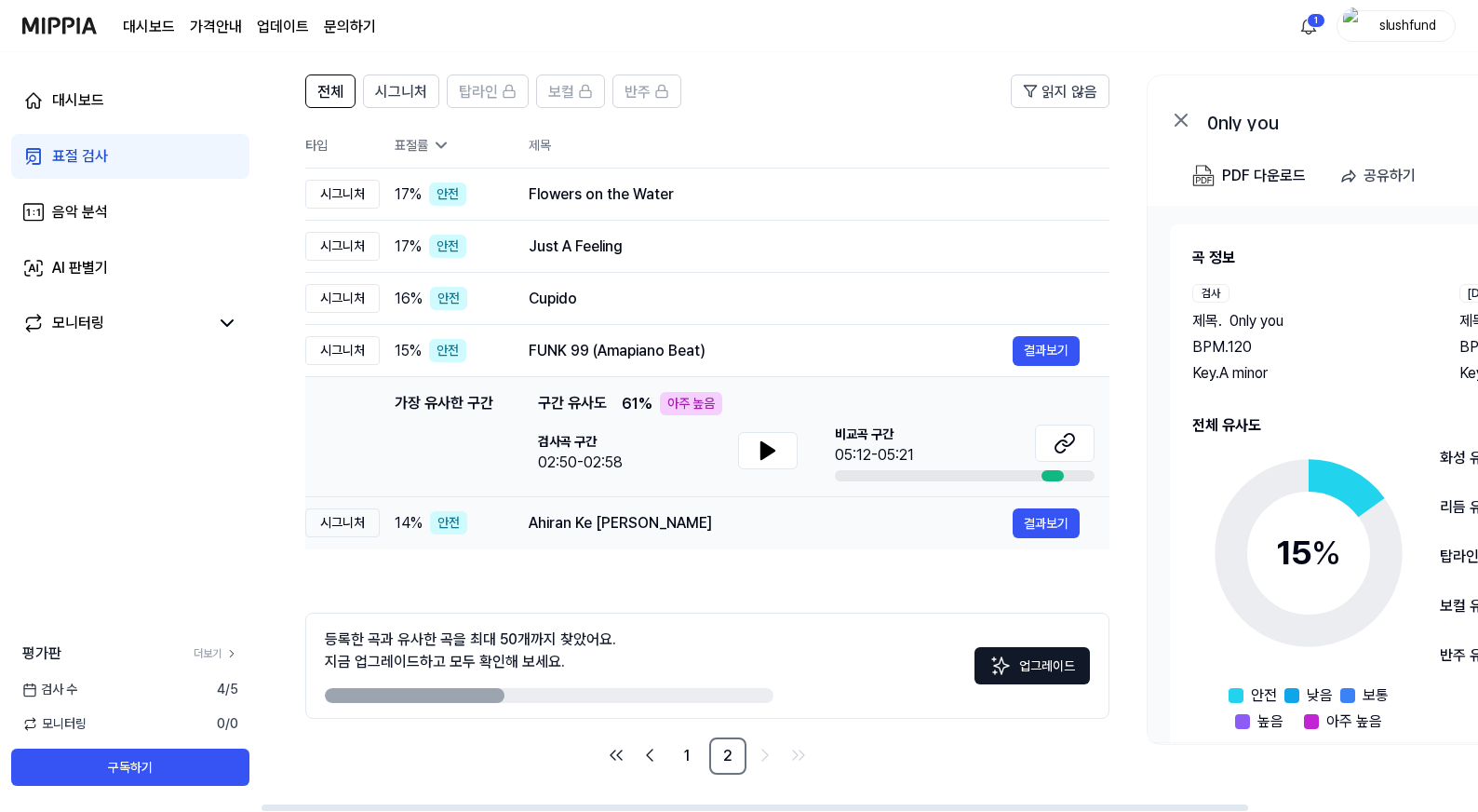
click at [722, 527] on div "Ahiran Ke [PERSON_NAME]" at bounding box center [771, 523] width 484 height 23
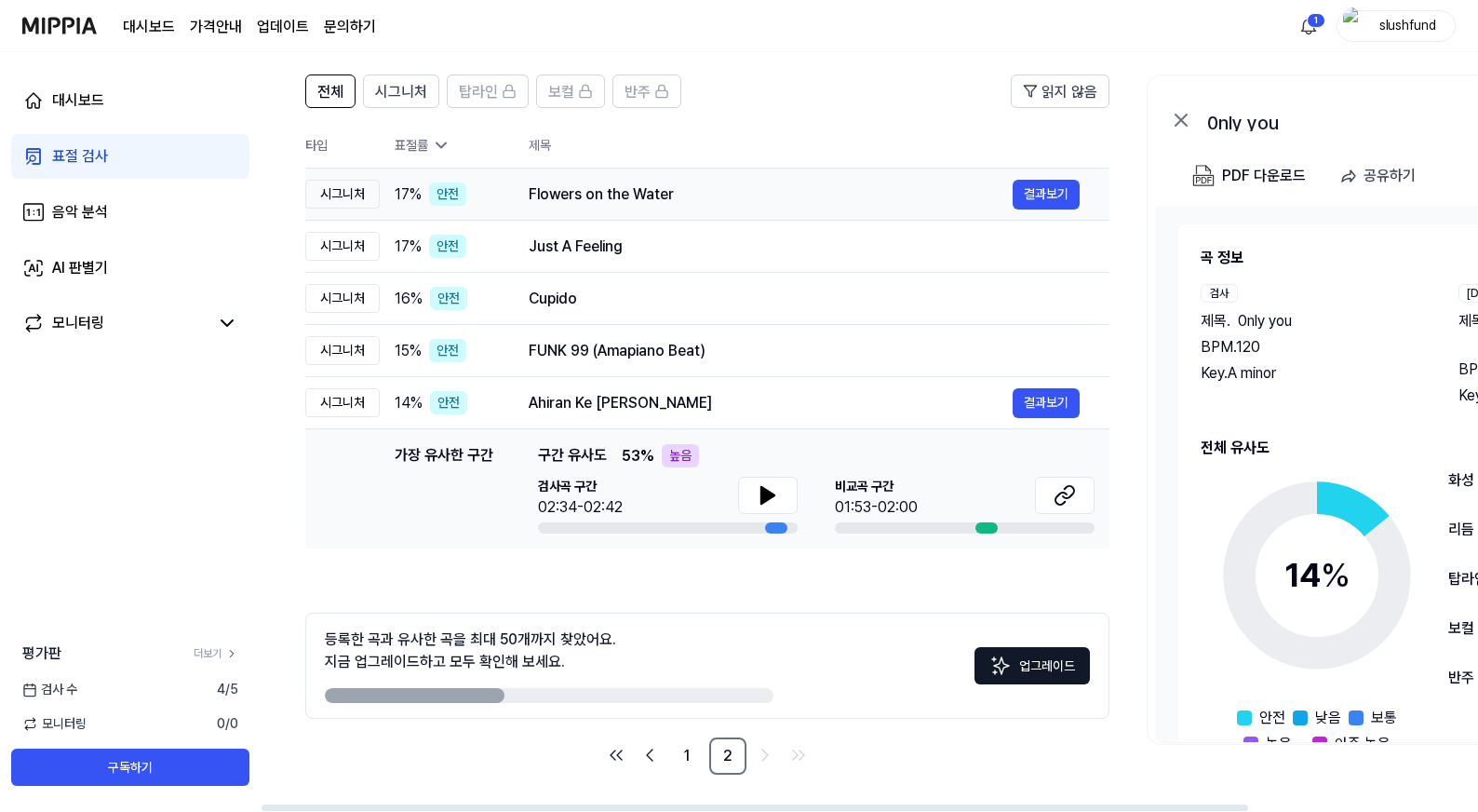
click at [723, 192] on div "Flowers on the Water" at bounding box center [771, 194] width 484 height 23
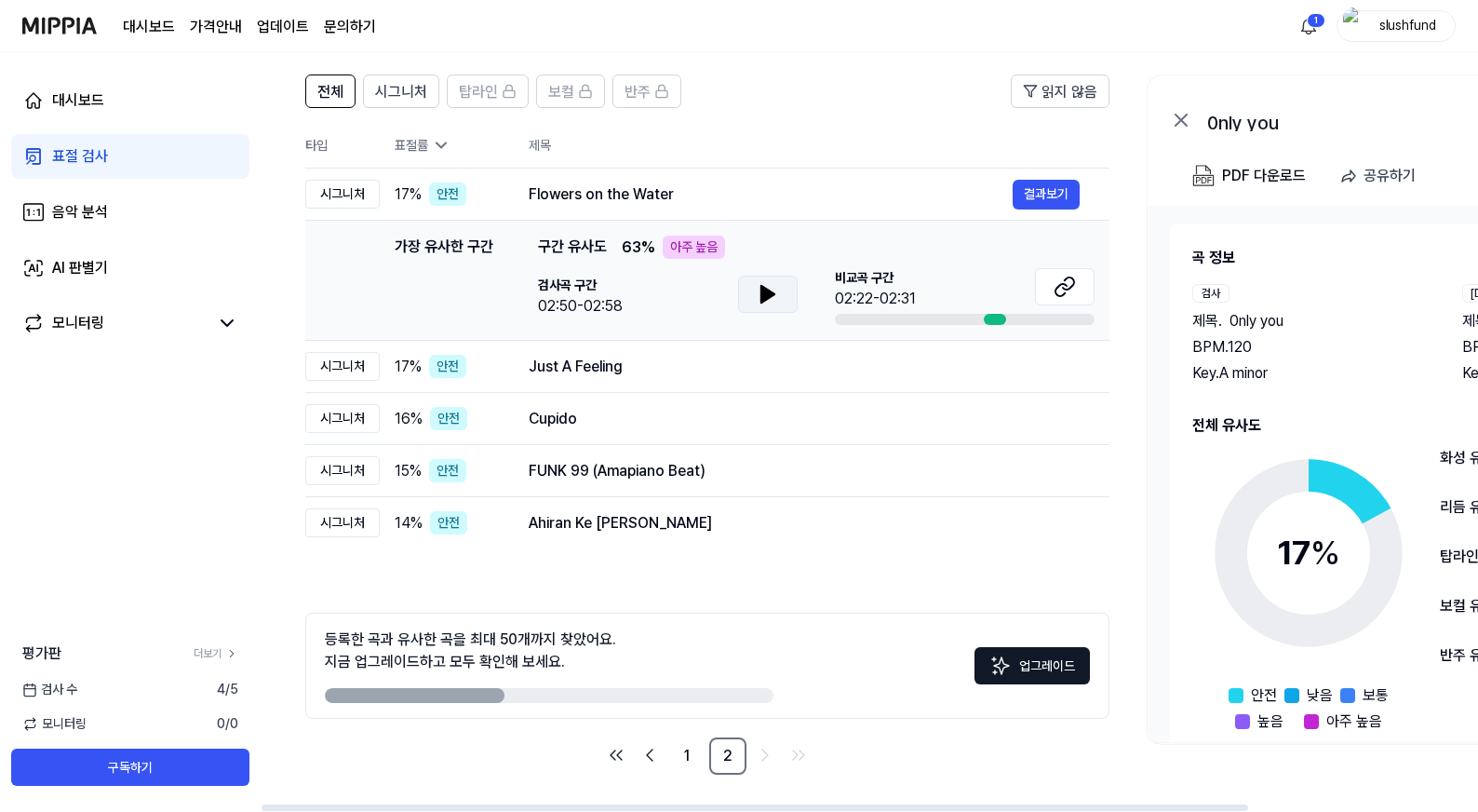
click at [760, 294] on icon at bounding box center [768, 294] width 23 height 23
click at [763, 304] on icon at bounding box center [768, 294] width 23 height 23
click at [1077, 284] on button at bounding box center [1065, 286] width 60 height 37
